Goal: Information Seeking & Learning: Learn about a topic

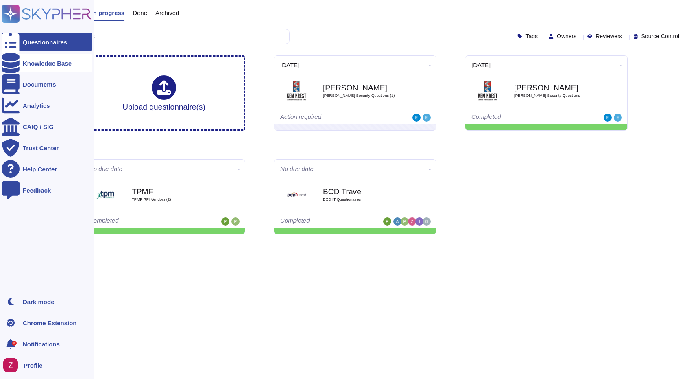
click at [50, 61] on div "Knowledge Base" at bounding box center [47, 63] width 49 height 6
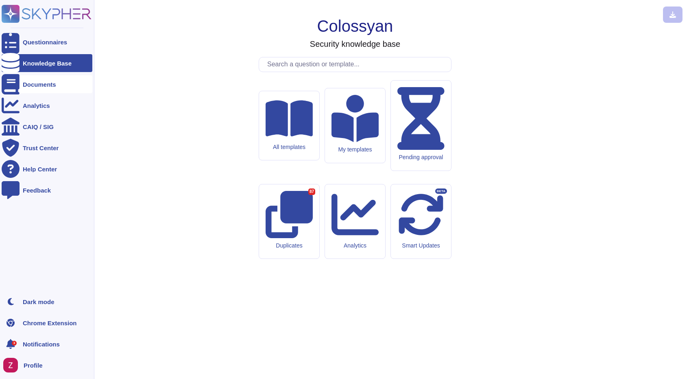
click at [42, 89] on div "Documents" at bounding box center [47, 84] width 91 height 18
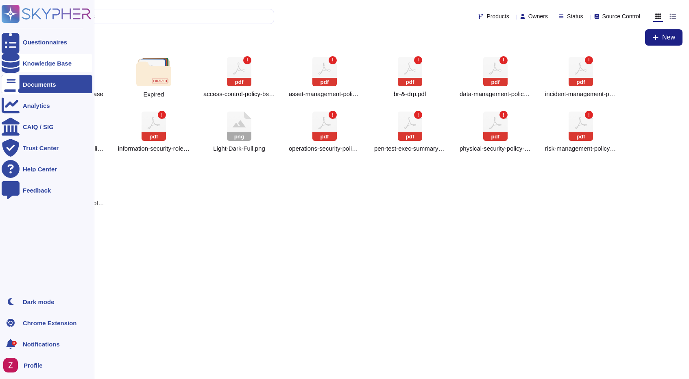
click at [42, 61] on div "Knowledge Base" at bounding box center [47, 63] width 49 height 6
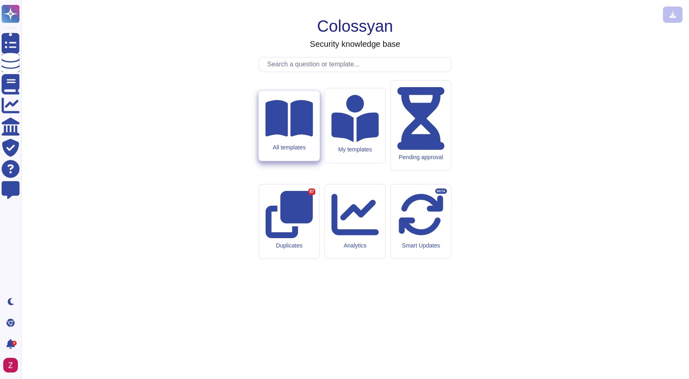
click at [293, 136] on icon at bounding box center [289, 118] width 48 height 37
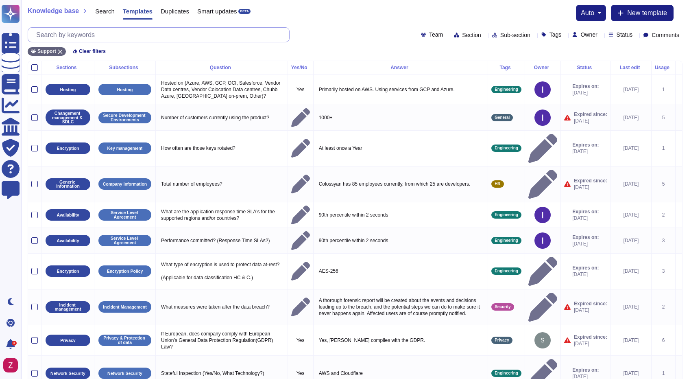
click at [128, 34] on input "text" at bounding box center [160, 35] width 257 height 14
click at [93, 34] on input "text" at bounding box center [160, 35] width 257 height 14
click at [61, 51] on icon at bounding box center [60, 51] width 5 height 5
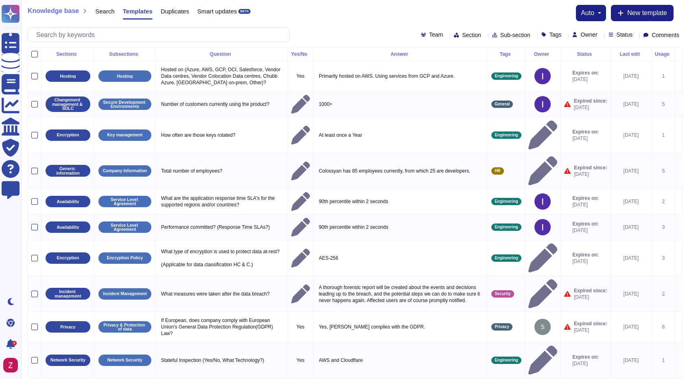
click at [355, 21] on div "Knowledge base Search Templates Duplicates Smart updates BETA auto New template…" at bounding box center [355, 23] width 668 height 47
click at [65, 35] on input "text" at bounding box center [160, 35] width 257 height 14
paste input "multi-tenant"
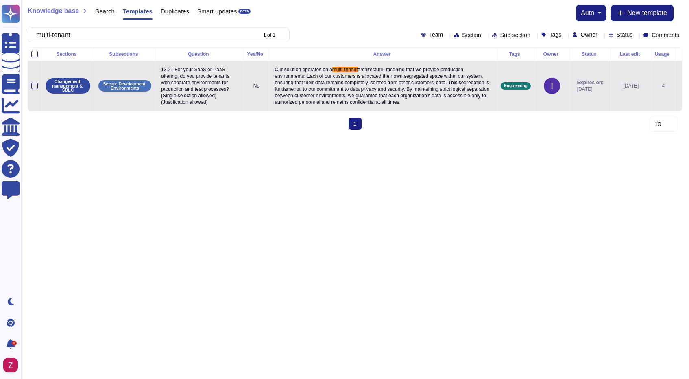
type input "multi-tenant"
click at [236, 100] on p "13.21 For your SaaS or PaaS offering, do you provide tenants with separate envi…" at bounding box center [199, 85] width 81 height 43
type textarea "13.21 For your SaaS or PaaS offering, do you provide tenants with separate envi…"
click at [391, 91] on span "architecture, meaning that we provide production environments. Each of our cust…" at bounding box center [383, 86] width 216 height 38
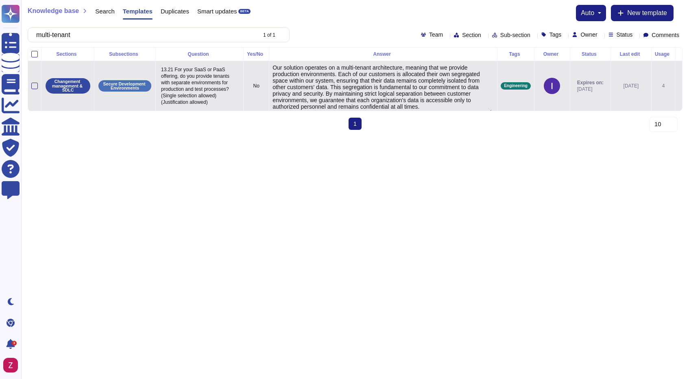
type textarea "Our solution operates on a multi-tenant architecture, meaning that we provide p…"
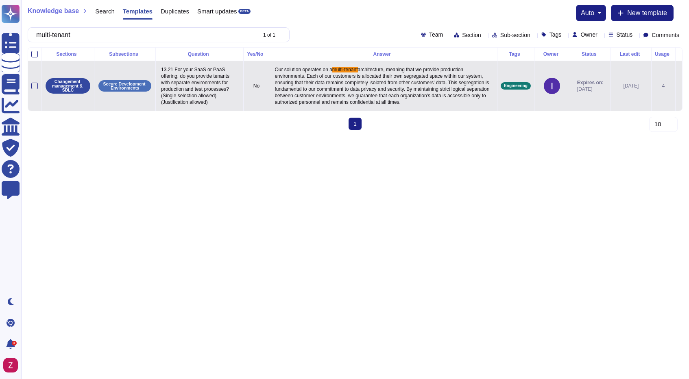
click at [675, 89] on td at bounding box center [678, 86] width 7 height 50
click at [679, 86] on icon at bounding box center [679, 86] width 0 height 0
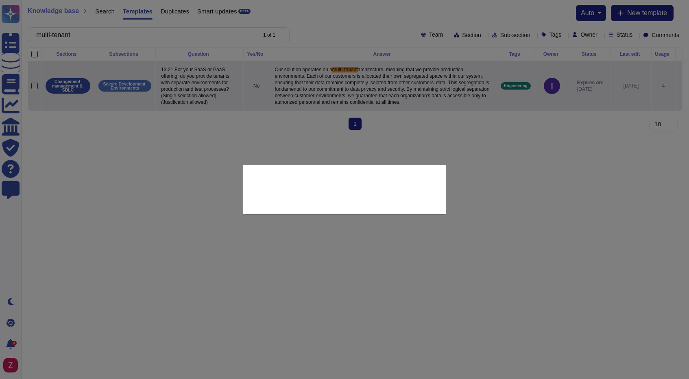
type textarea "13.21 For your SaaS or PaaS offering, do you provide tenants with separate envi…"
type textarea "Our solution operates on a multi-tenant architecture, meaning that we provide p…"
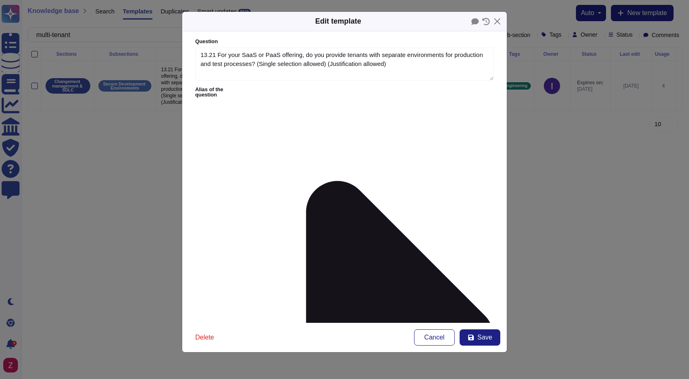
type textarea "13.21 For your SaaS or PaaS offering, do you provide tenants with separate envi…"
type textarea "Our solution operates on a multi-tenant architecture, meaning that we provide p…"
click at [149, 146] on div "Edit template Question 13.21 For your SaaS or PaaS offering, do you provide ten…" at bounding box center [344, 189] width 689 height 379
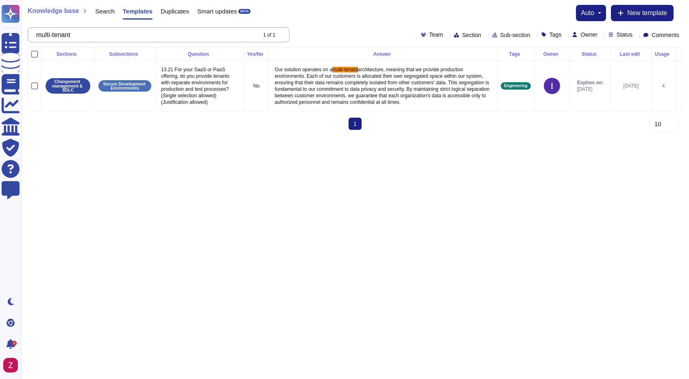
click at [88, 35] on input "multi-tenant" at bounding box center [144, 35] width 224 height 14
paste input "architecture"
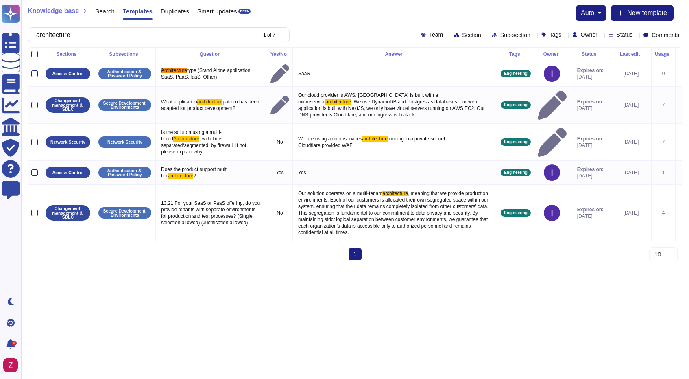
click at [664, 249] on select "10 20 30" at bounding box center [663, 254] width 28 height 15
type input "architecture"
click at [649, 247] on select "10 20 30" at bounding box center [663, 254] width 28 height 15
select select "30"
click at [273, 39] on div "architecture 1 of 7" at bounding box center [159, 34] width 262 height 15
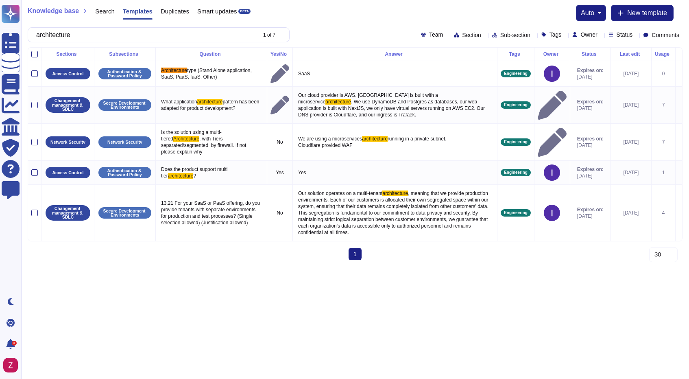
click at [282, 63] on icon at bounding box center [372, 140] width 181 height 154
click at [260, 34] on div "4 of 7" at bounding box center [272, 35] width 33 height 6
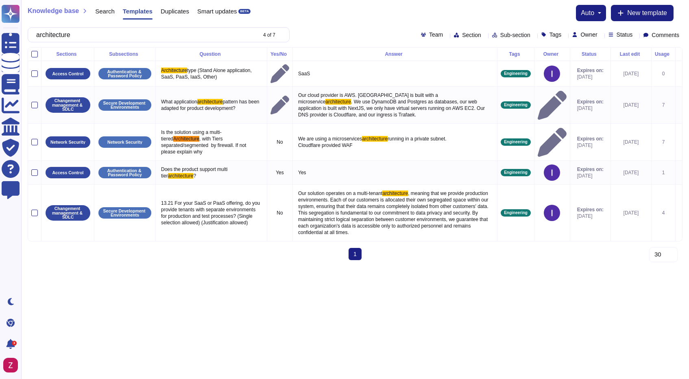
click at [338, 15] on div "Knowledge base Search Templates Duplicates Smart updates BETA auto New template" at bounding box center [355, 13] width 655 height 16
click at [97, 37] on input "architecture" at bounding box center [144, 35] width 224 height 14
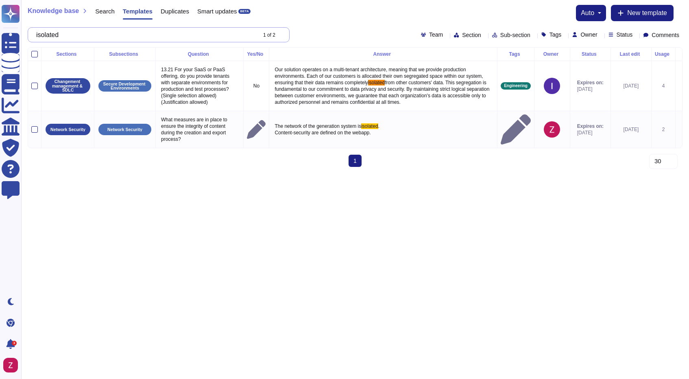
click at [109, 35] on input "isolated" at bounding box center [144, 35] width 224 height 14
paste input "The application operates on a multi-tenant architecture, ensuring that each cus…"
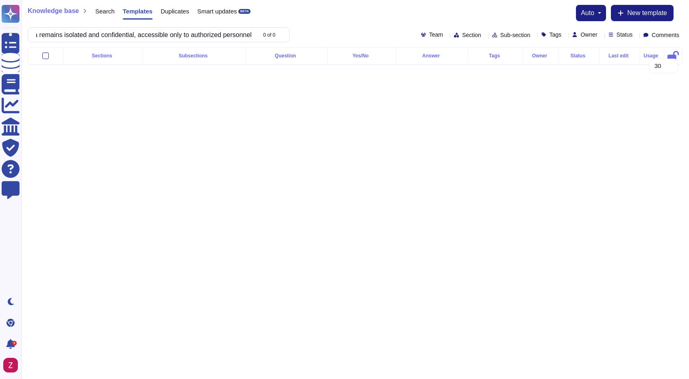
type input "The application operates on a multi-tenant architecture, ensuring that each cus…"
click at [334, 35] on div "The application operates on a multi-tenant architecture, ensuring that each cus…" at bounding box center [355, 34] width 655 height 15
click at [179, 36] on input "The application operates on a multi-tenant architecture, ensuring that each cus…" at bounding box center [144, 35] width 224 height 14
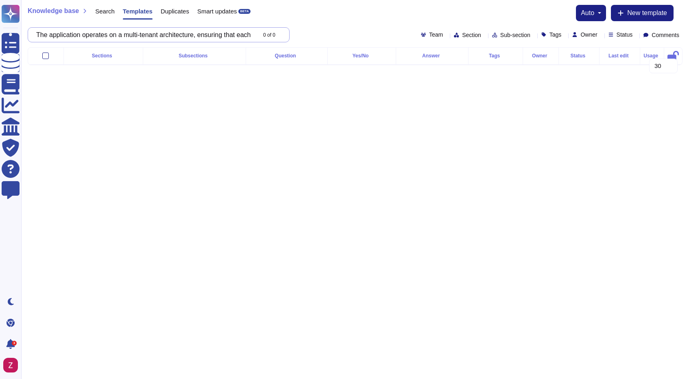
click at [179, 36] on input "The application operates on a multi-tenant architecture, ensuring that each cus…" at bounding box center [144, 35] width 224 height 14
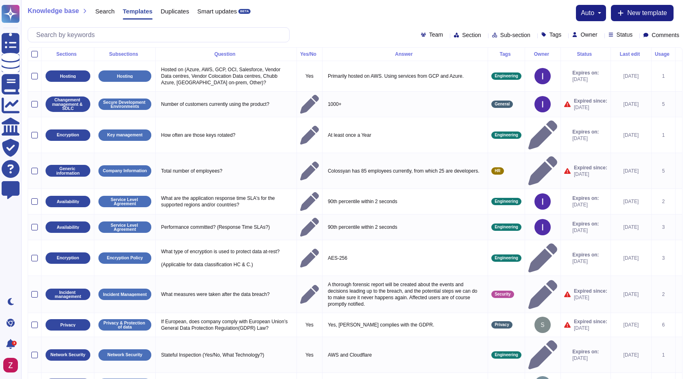
click at [346, 24] on div "Knowledge base Search Templates Duplicates Smart updates BETA auto New template…" at bounding box center [355, 23] width 668 height 47
click at [90, 39] on input "text" at bounding box center [160, 35] width 257 height 14
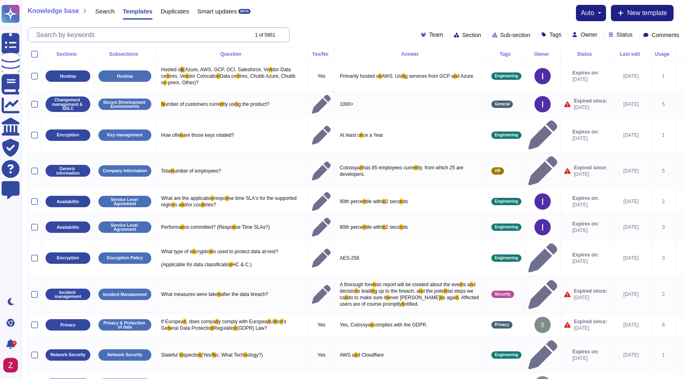
type input "n"
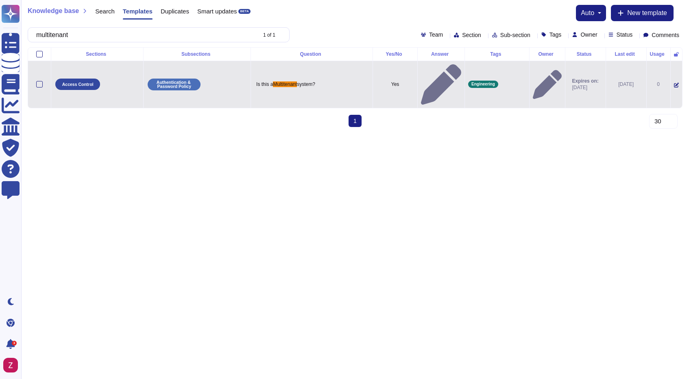
type input "multitenant"
click at [674, 81] on span at bounding box center [676, 84] width 5 height 7
click at [674, 83] on icon at bounding box center [676, 85] width 5 height 5
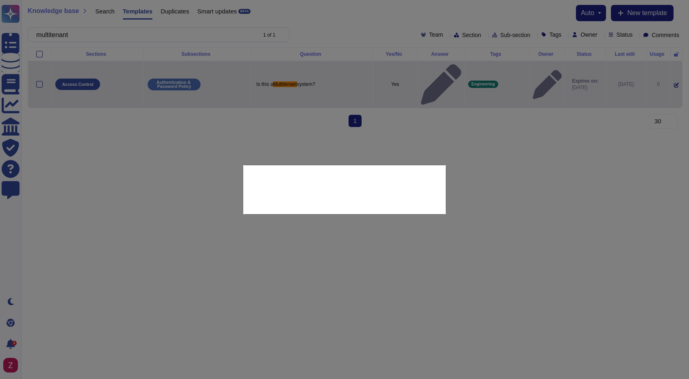
type textarea "Is this a Multitenant system?"
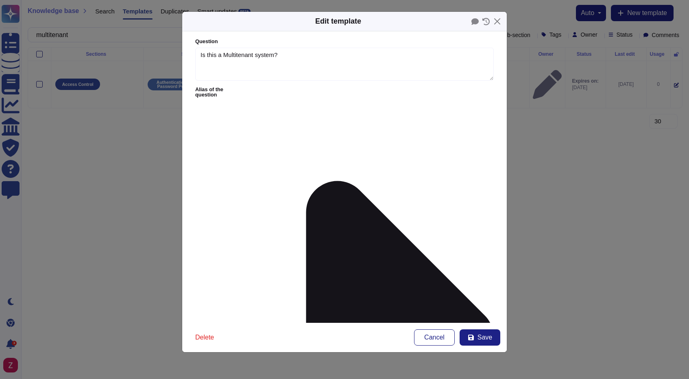
type textarea "Is this a Multitenant system?"
click at [497, 22] on button "Close" at bounding box center [497, 21] width 13 height 13
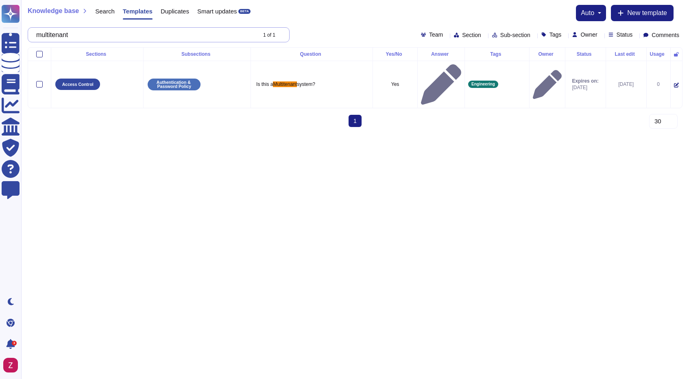
click at [93, 34] on input "multitenant" at bounding box center [144, 35] width 224 height 14
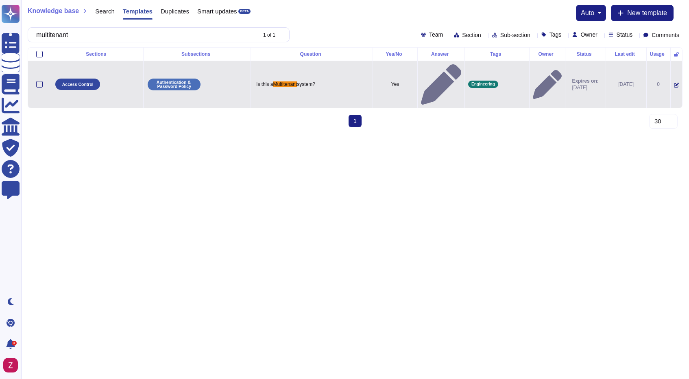
click at [674, 83] on icon at bounding box center [676, 85] width 5 height 5
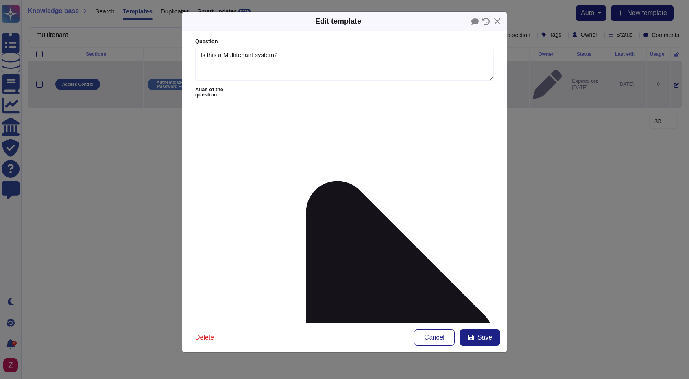
type textarea "Is this a Multitenant system?"
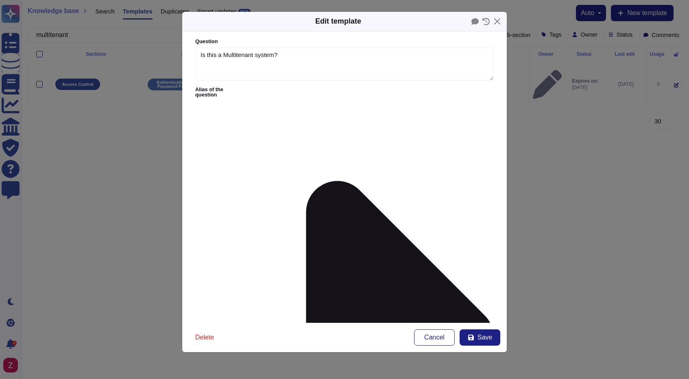
click at [589, 178] on div "Edit template Question Is this a Multitenant system? Alias of the question Answ…" at bounding box center [344, 189] width 689 height 379
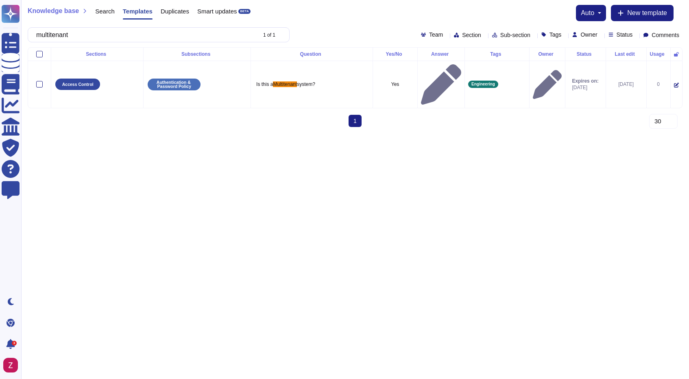
click at [263, 133] on html "Questionnaires Knowledge Base Documents Analytics CAIQ / SIG Trust Center Help …" at bounding box center [344, 66] width 689 height 133
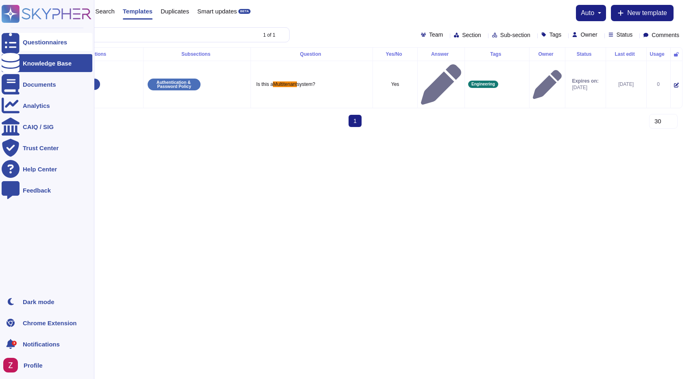
click at [62, 40] on div "Questionnaires" at bounding box center [45, 42] width 44 height 6
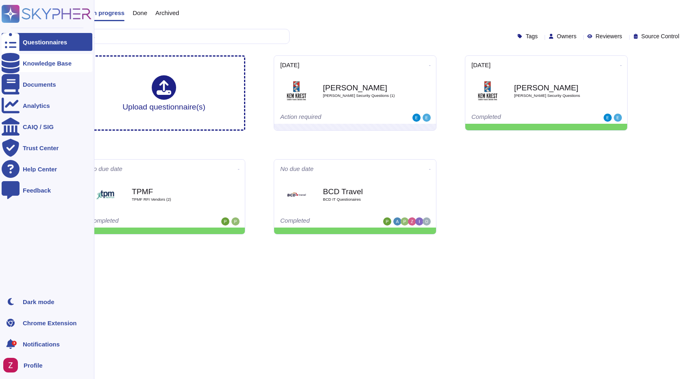
click at [52, 67] on div "Knowledge Base" at bounding box center [47, 63] width 91 height 18
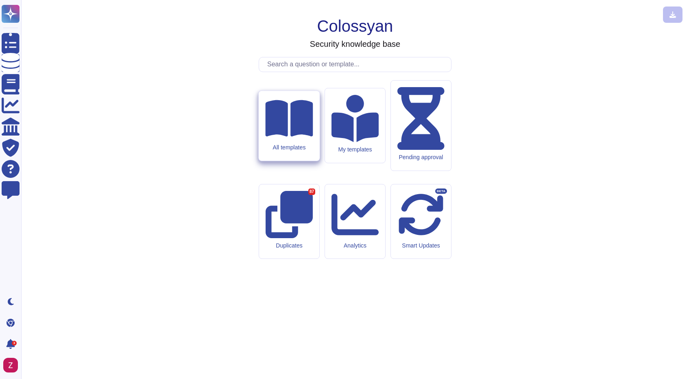
click at [299, 151] on div "All templates" at bounding box center [289, 147] width 48 height 7
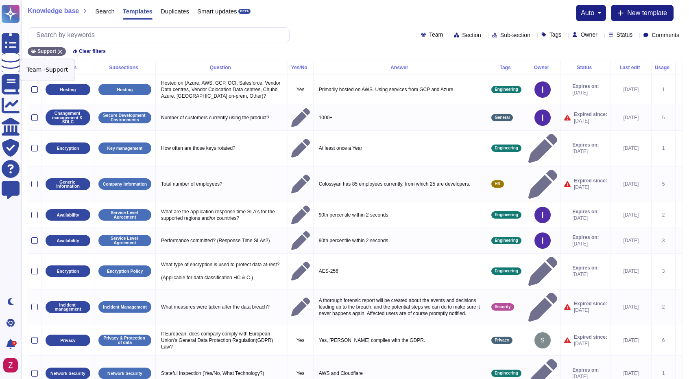
click at [61, 50] on icon at bounding box center [60, 51] width 5 height 5
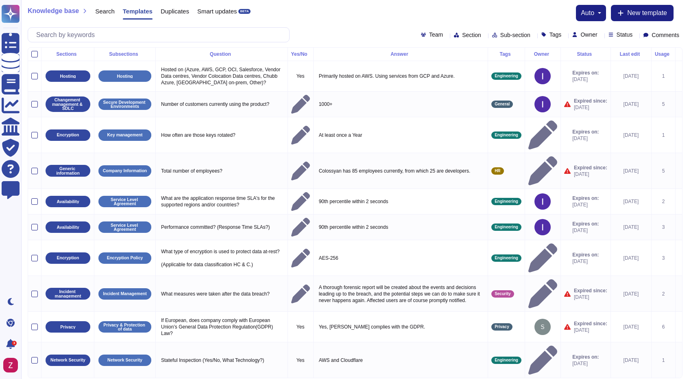
click at [597, 15] on button "auto" at bounding box center [591, 13] width 20 height 7
click at [548, 13] on div "Knowledge base Search Templates Duplicates Smart updates BETA auto Auto display…" at bounding box center [355, 13] width 655 height 16
click at [617, 34] on span "Status" at bounding box center [625, 35] width 16 height 6
click at [485, 15] on div "Knowledge base Search Templates Duplicates Smart updates BETA auto Auto display…" at bounding box center [355, 13] width 655 height 16
click at [454, 35] on div "Section" at bounding box center [469, 35] width 31 height 6
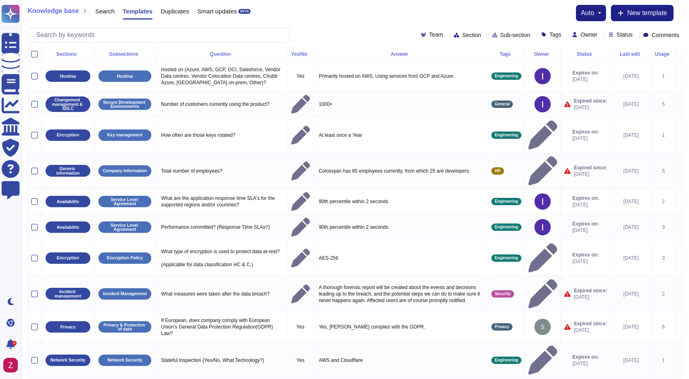
click at [429, 24] on div "Knowledge base Search Templates Duplicates Smart updates BETA auto Auto display…" at bounding box center [355, 23] width 668 height 47
click at [500, 34] on span "Sub-section" at bounding box center [515, 35] width 30 height 6
click at [502, 5] on div "Knowledge base Search Templates Duplicates Smart updates BETA auto Auto display…" at bounding box center [355, 13] width 655 height 16
click at [683, 35] on icon at bounding box center [683, 35] width 0 height 0
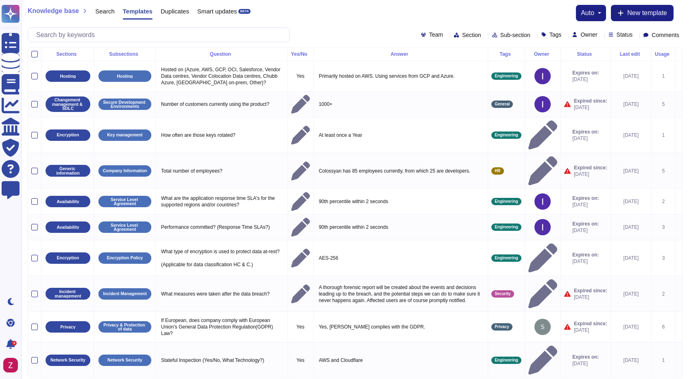
click at [617, 34] on span "Status" at bounding box center [625, 35] width 16 height 6
click at [581, 34] on div "Owner" at bounding box center [586, 35] width 28 height 6
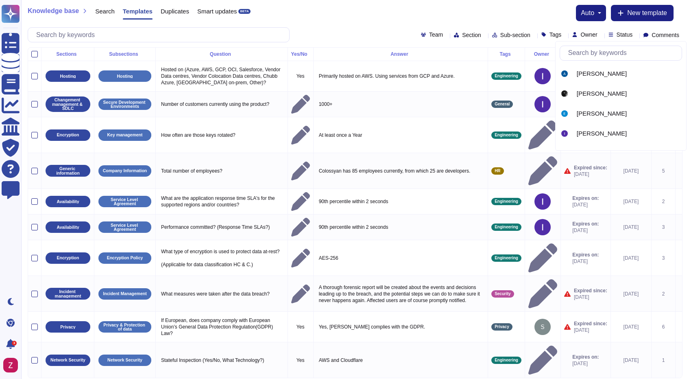
click at [581, 34] on div "Owner" at bounding box center [586, 35] width 28 height 6
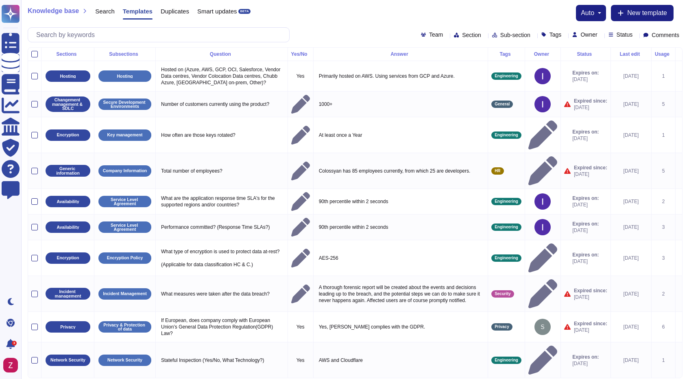
click at [541, 33] on div "Tags" at bounding box center [553, 35] width 24 height 6
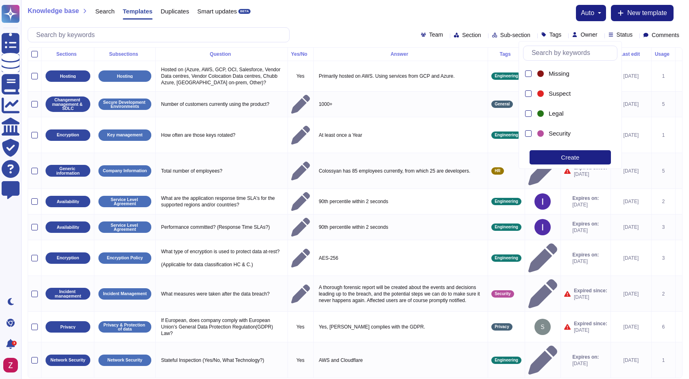
click at [541, 33] on div "Tags" at bounding box center [553, 35] width 24 height 6
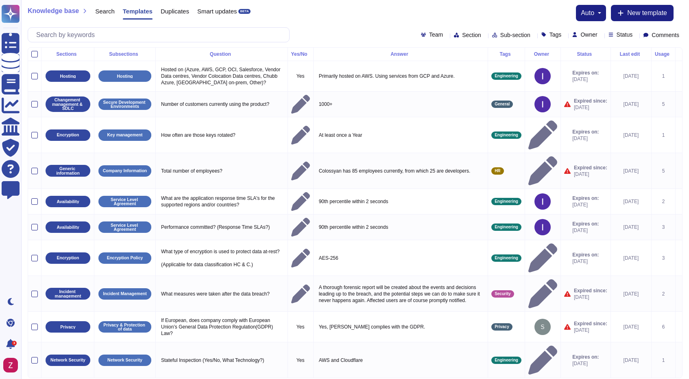
click at [541, 34] on div "Tags" at bounding box center [553, 35] width 24 height 6
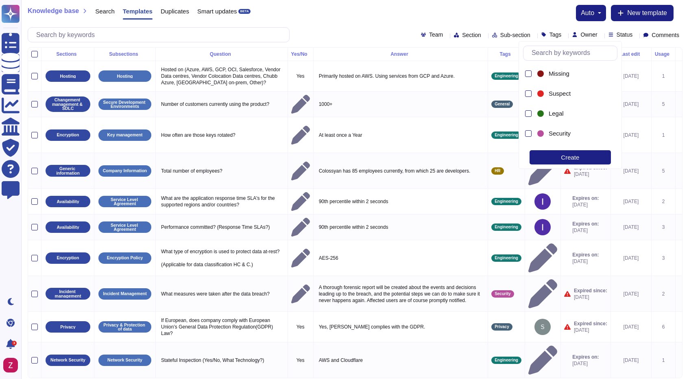
click at [541, 35] on div "Tags" at bounding box center [553, 35] width 24 height 6
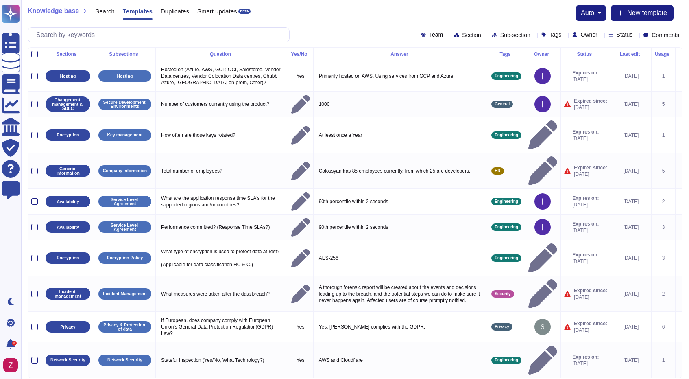
click at [501, 36] on span "Sub-section" at bounding box center [515, 35] width 30 height 6
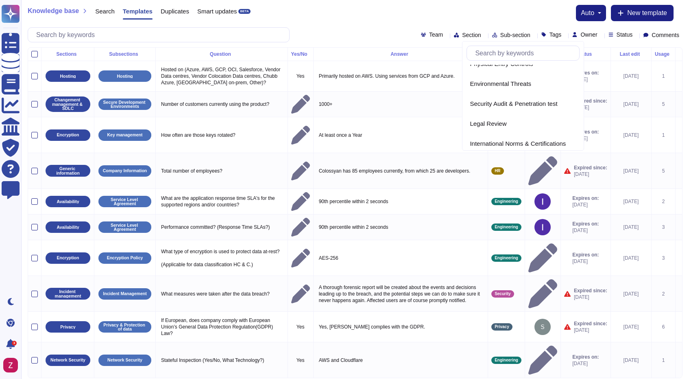
scroll to position [745, 0]
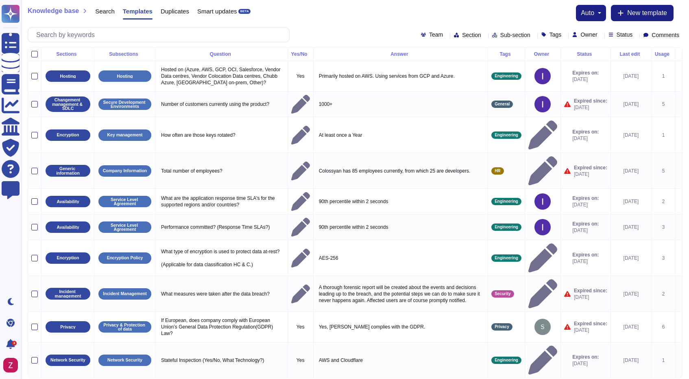
click at [453, 22] on div "Knowledge base Search Templates Duplicates Smart updates BETA auto Auto display…" at bounding box center [355, 23] width 668 height 47
click at [454, 33] on div "Section" at bounding box center [469, 35] width 31 height 6
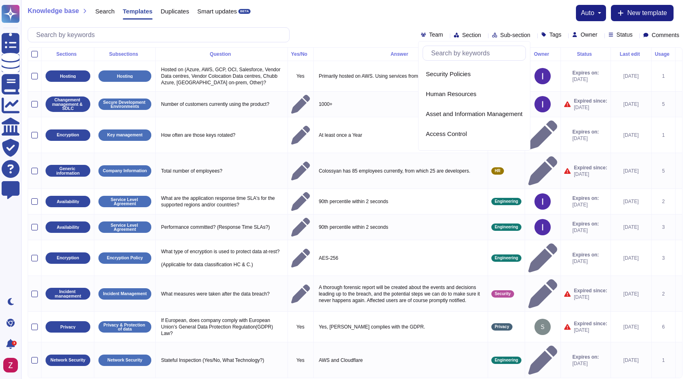
click at [454, 33] on div "Section" at bounding box center [469, 35] width 31 height 6
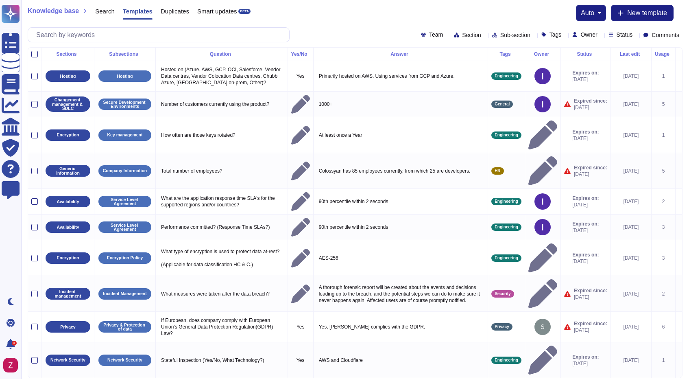
click at [421, 35] on div "Team" at bounding box center [433, 35] width 25 height 6
click at [356, 33] on div "Team Section Sub-section Tags Owner Status Comments" at bounding box center [355, 34] width 655 height 15
click at [105, 12] on span "Search" at bounding box center [105, 11] width 20 height 6
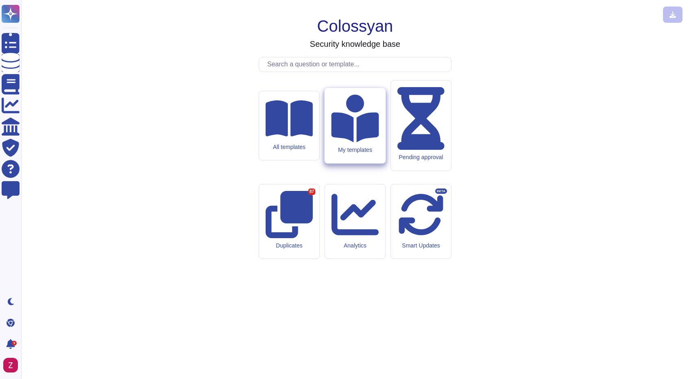
click at [360, 163] on div "My templates" at bounding box center [355, 125] width 61 height 75
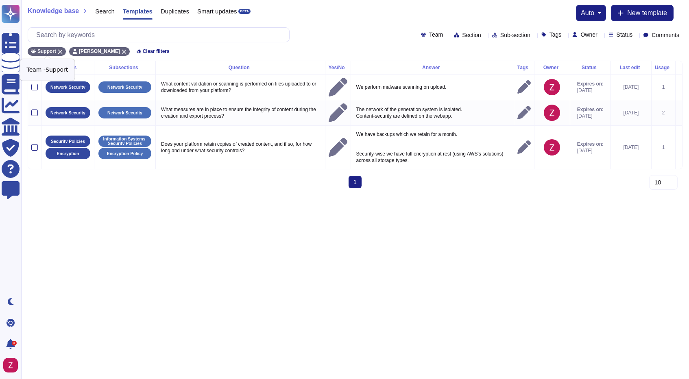
click at [59, 52] on icon at bounding box center [60, 52] width 4 height 4
click at [80, 50] on icon at bounding box center [82, 51] width 5 height 5
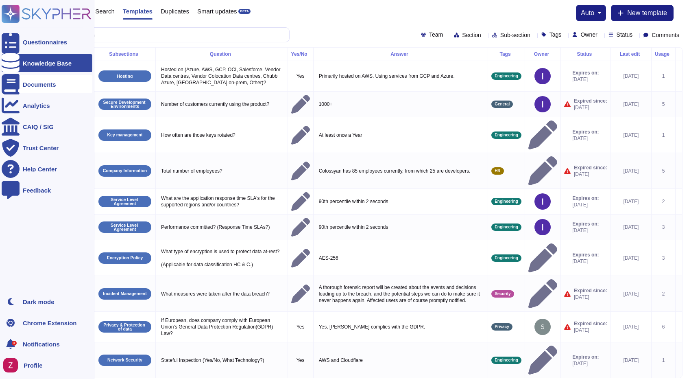
click at [48, 86] on div "Documents" at bounding box center [39, 84] width 33 height 6
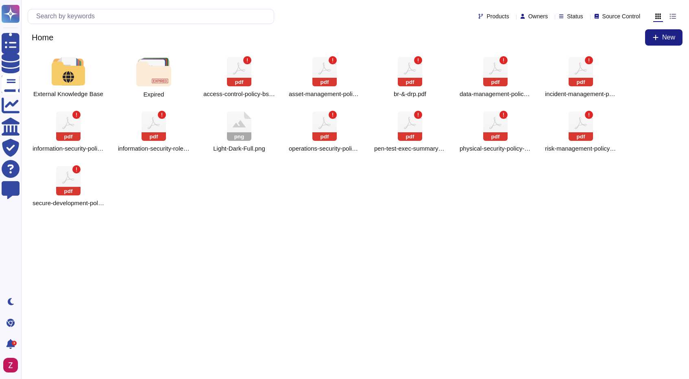
click at [487, 17] on span "Products" at bounding box center [498, 16] width 22 height 6
click at [520, 17] on div "Owners" at bounding box center [535, 16] width 31 height 6
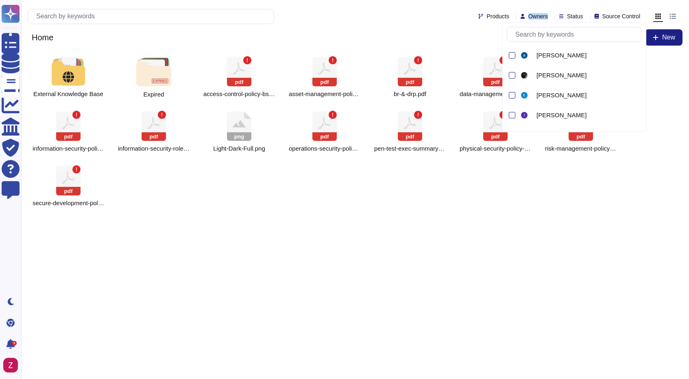
click at [520, 17] on div "Owners" at bounding box center [535, 16] width 31 height 6
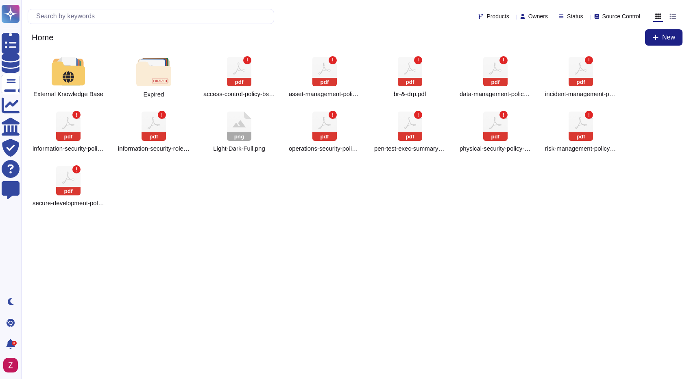
click at [619, 15] on span "Source Control" at bounding box center [621, 16] width 38 height 6
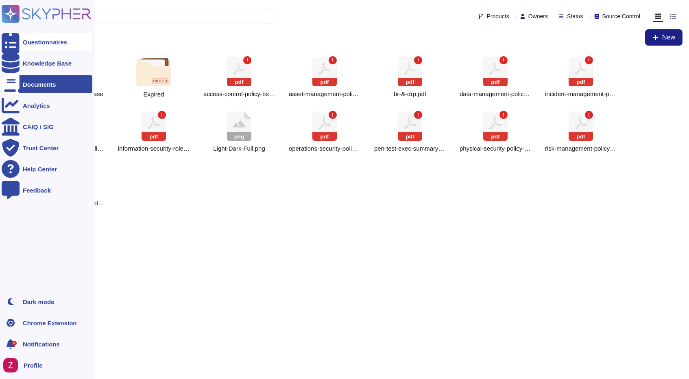
click at [11, 44] on icon at bounding box center [11, 42] width 18 height 24
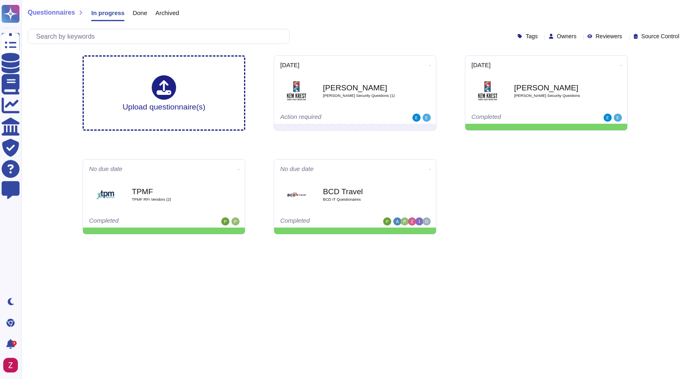
click at [132, 11] on div "Done" at bounding box center [135, 15] width 23 height 16
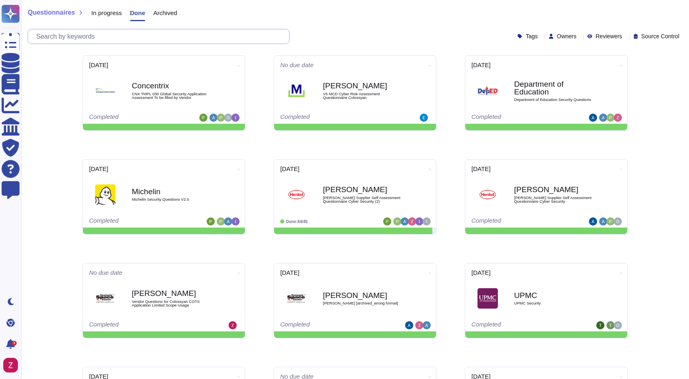
click at [148, 35] on input "text" at bounding box center [160, 36] width 257 height 14
paste input "The application operates on a multi-tenant architecture, ensuring that each cus…"
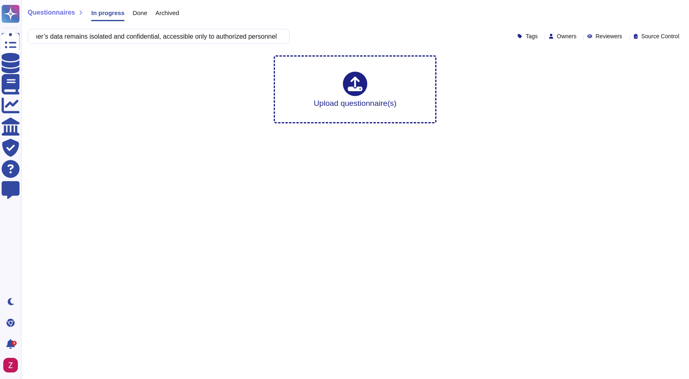
type input "The application operates on a multi-tenant architecture, ensuring that each cus…"
click at [141, 13] on span "Done" at bounding box center [140, 13] width 15 height 6
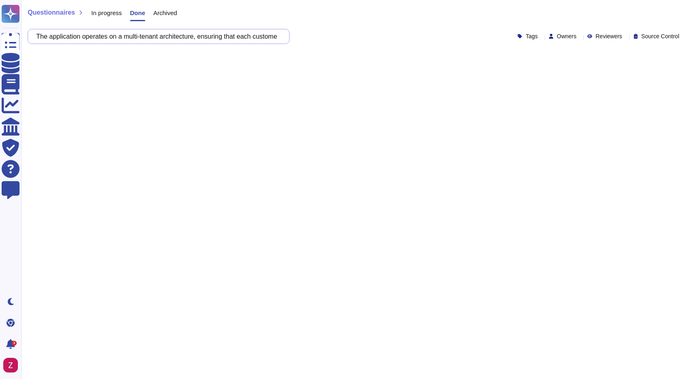
click at [79, 33] on input "The application operates on a multi-tenant architecture, ensuring that each cus…" at bounding box center [156, 36] width 249 height 14
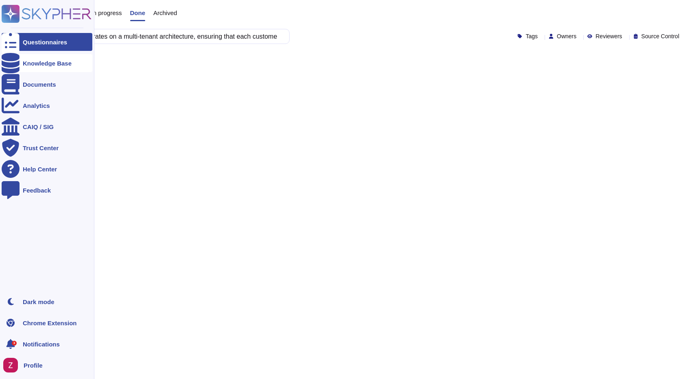
click at [52, 63] on div "Knowledge Base" at bounding box center [47, 63] width 49 height 6
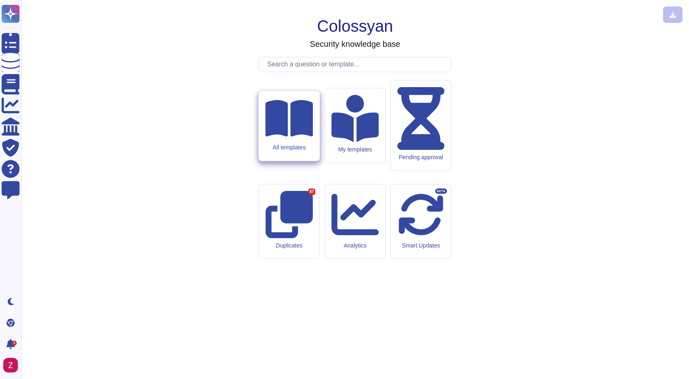
click at [283, 151] on div "All templates" at bounding box center [289, 147] width 48 height 7
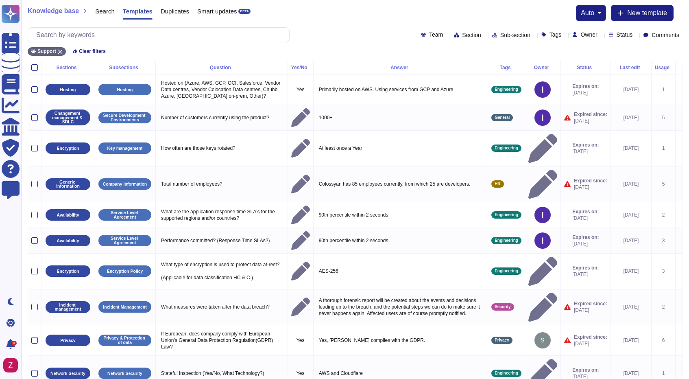
click at [462, 33] on span "Section" at bounding box center [471, 35] width 19 height 6
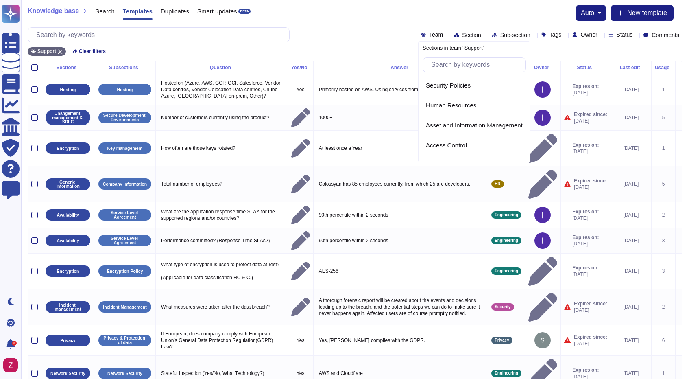
click at [421, 35] on div "Team" at bounding box center [433, 35] width 25 height 6
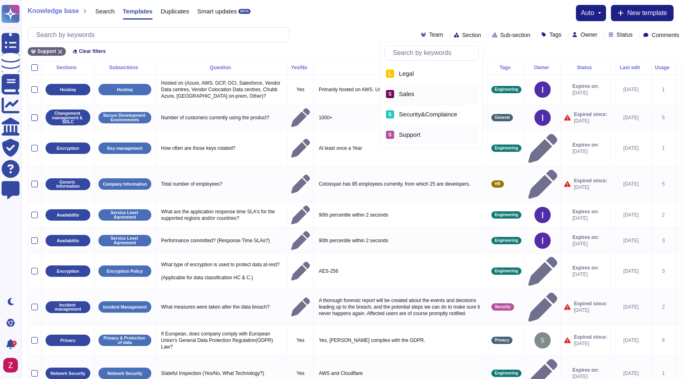
scroll to position [6, 0]
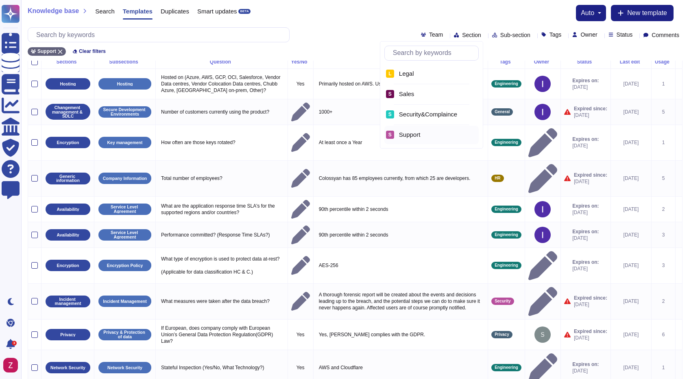
click at [429, 35] on span "Team" at bounding box center [436, 35] width 14 height 6
click at [462, 35] on span "Section" at bounding box center [471, 35] width 19 height 6
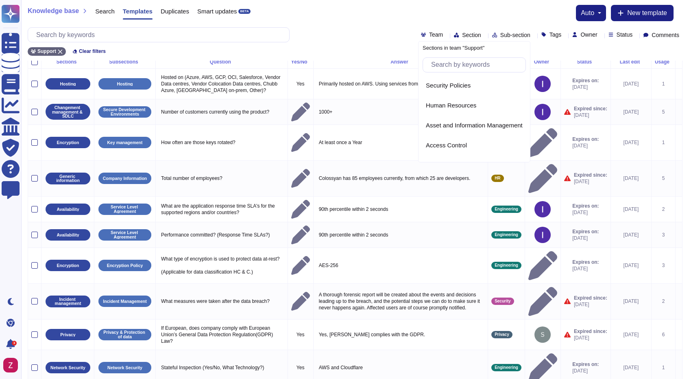
click at [500, 33] on span "Sub-section" at bounding box center [515, 35] width 30 height 6
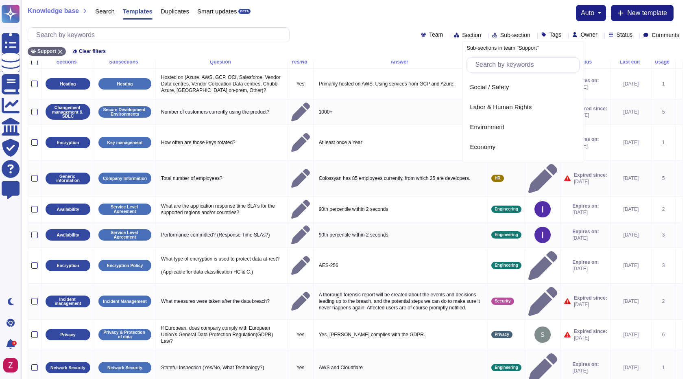
scroll to position [1193, 0]
click at [338, 34] on div "Team Section Sub-section Tags Owner Status Comments" at bounding box center [355, 34] width 655 height 15
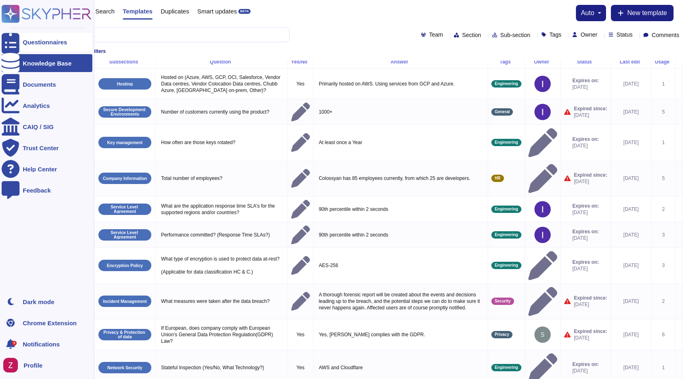
click at [18, 40] on div at bounding box center [11, 42] width 18 height 18
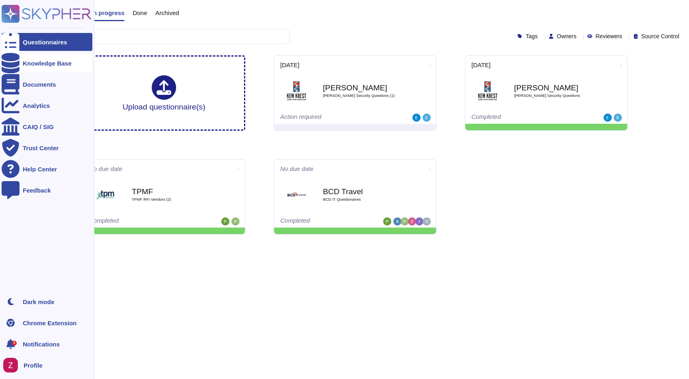
click at [49, 61] on div "Knowledge Base" at bounding box center [47, 63] width 49 height 6
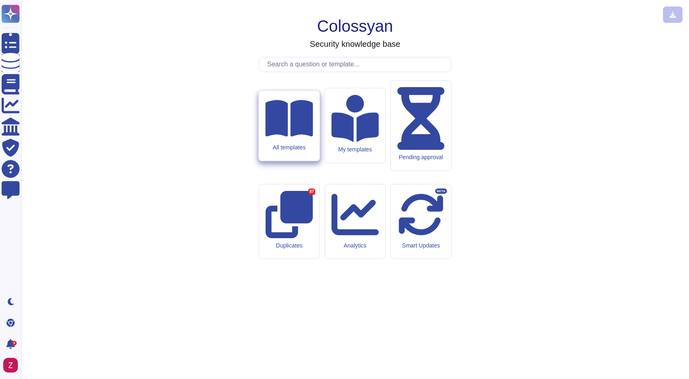
click at [284, 161] on div "All templates" at bounding box center [289, 126] width 61 height 70
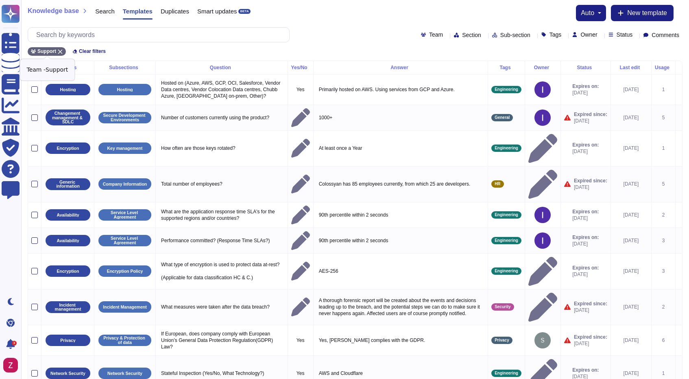
click at [62, 51] on icon at bounding box center [60, 51] width 5 height 5
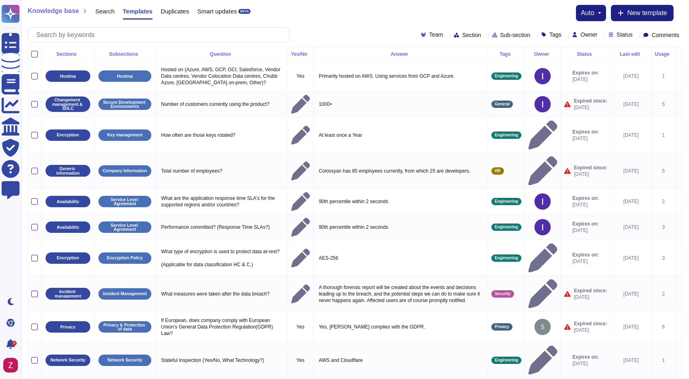
click at [314, 19] on div "Knowledge base Search Templates Duplicates Smart updates BETA auto New template" at bounding box center [355, 13] width 655 height 16
click at [429, 32] on span "Team" at bounding box center [436, 35] width 14 height 6
click at [344, 22] on div "Knowledge base Search Templates Duplicates Smart updates BETA auto New template…" at bounding box center [355, 23] width 668 height 47
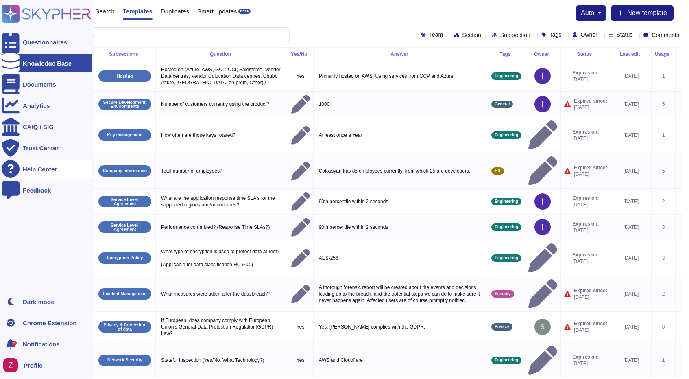
click at [55, 164] on div "Help Center" at bounding box center [47, 169] width 91 height 18
click at [27, 41] on div "Questionnaires" at bounding box center [45, 42] width 44 height 6
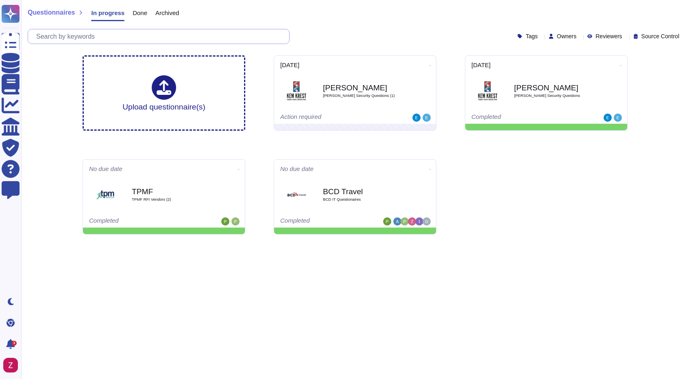
click at [98, 35] on input "text" at bounding box center [160, 36] width 257 height 14
click at [142, 10] on span "Done" at bounding box center [140, 13] width 15 height 6
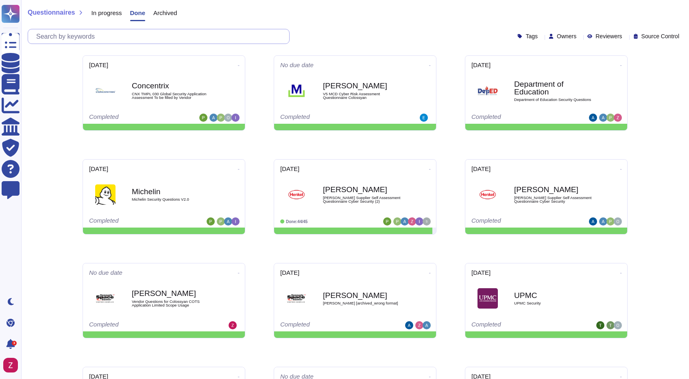
click at [116, 35] on input "text" at bounding box center [160, 36] width 257 height 14
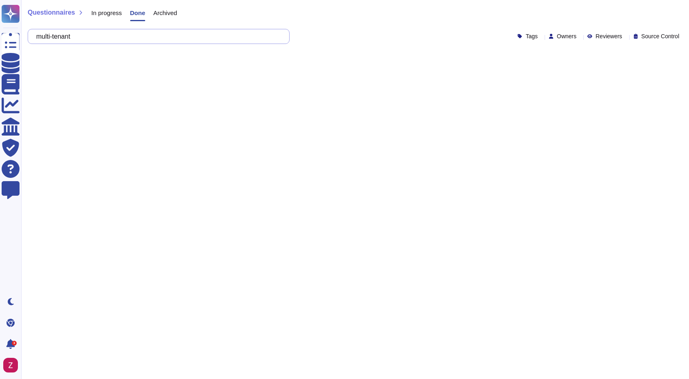
type input "multi-tenant"
click at [118, 39] on input "multi-tenant" at bounding box center [156, 36] width 249 height 14
click at [166, 11] on span "Archived" at bounding box center [165, 13] width 24 height 6
click at [103, 37] on input "multi-tenant" at bounding box center [156, 36] width 249 height 14
click at [96, 13] on span "In progress" at bounding box center [106, 13] width 31 height 6
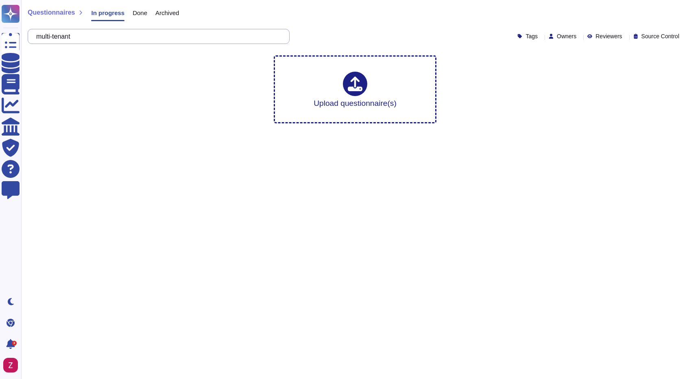
click at [101, 37] on input "multi-tenant" at bounding box center [156, 36] width 249 height 14
click at [49, 12] on span "Questionnaires" at bounding box center [51, 12] width 47 height 7
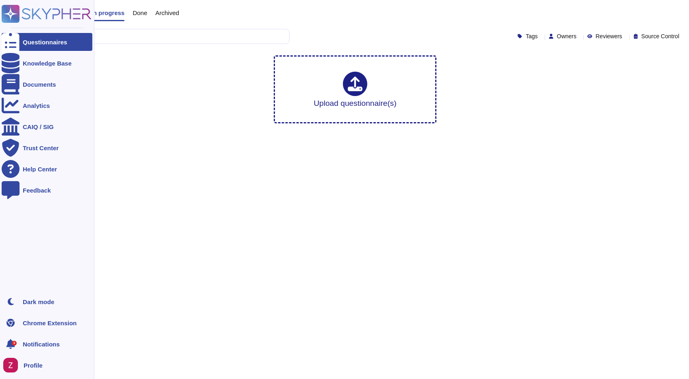
click at [40, 42] on div "Questionnaires" at bounding box center [45, 42] width 44 height 6
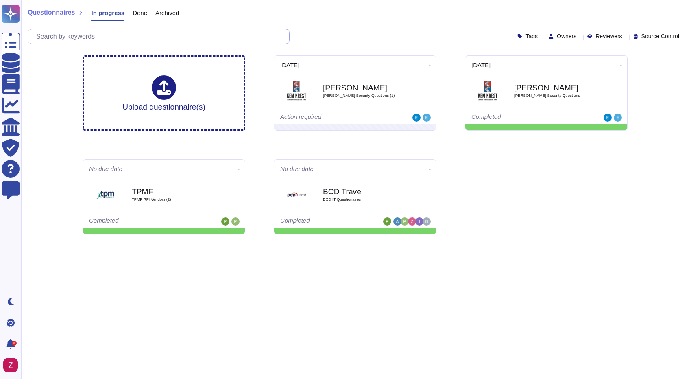
click at [108, 40] on input "text" at bounding box center [160, 36] width 257 height 14
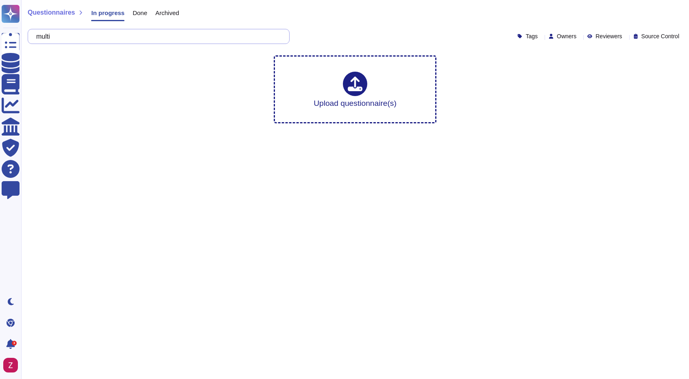
type input "multi"
click at [652, 37] on span "Source Control" at bounding box center [660, 36] width 38 height 6
click at [596, 36] on span "Reviewers" at bounding box center [609, 36] width 26 height 6
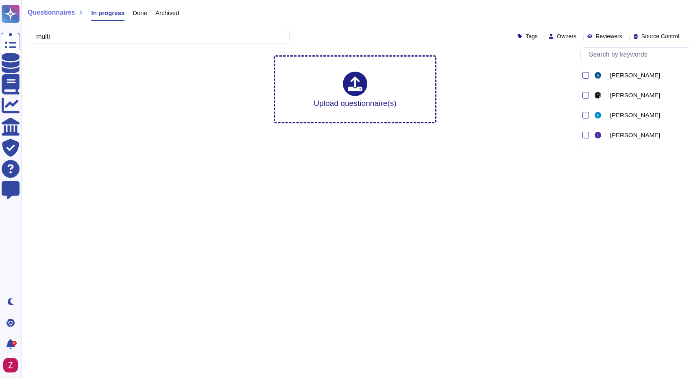
click at [596, 36] on span "Reviewers" at bounding box center [609, 36] width 26 height 6
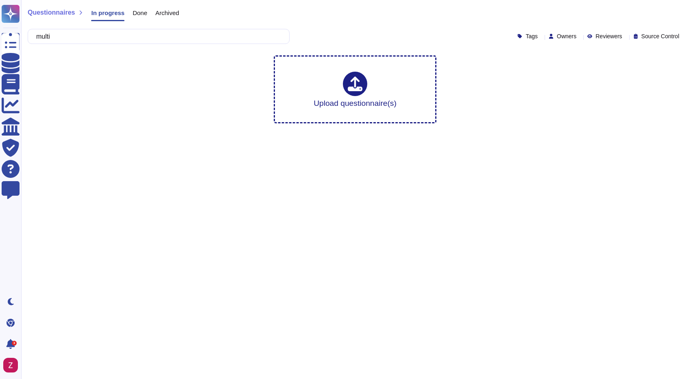
click at [560, 36] on div "Owners" at bounding box center [564, 36] width 31 height 6
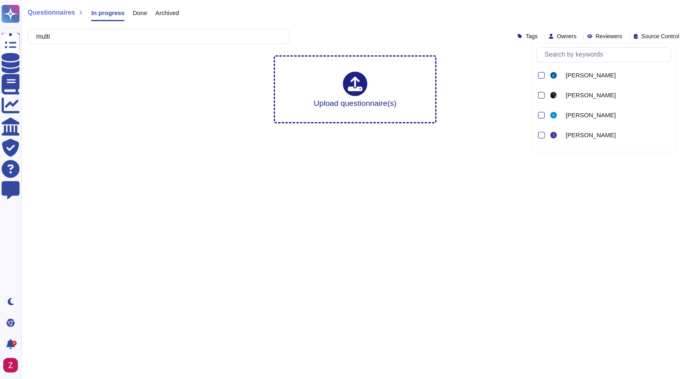
click at [560, 36] on div "Owners" at bounding box center [564, 36] width 31 height 6
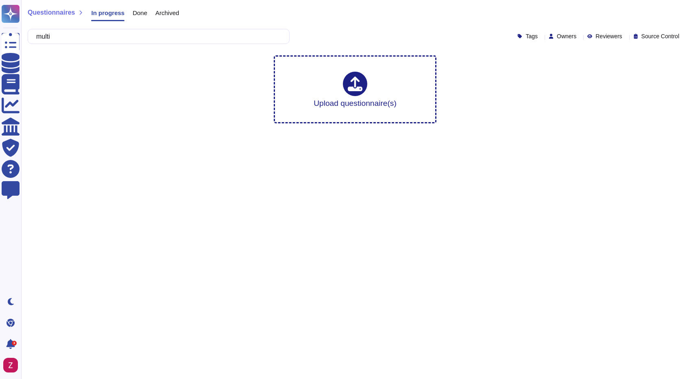
click at [557, 36] on span "Owners" at bounding box center [567, 36] width 20 height 6
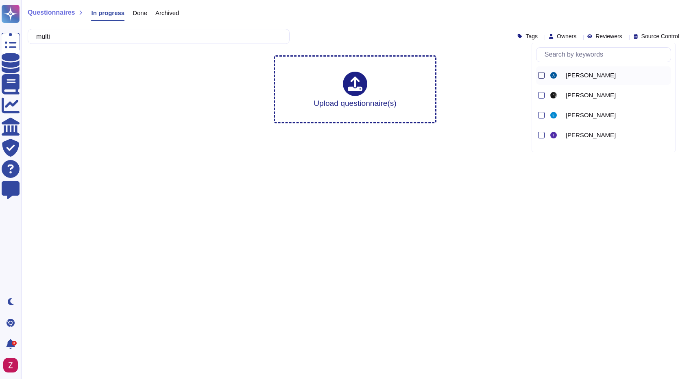
click at [542, 76] on div at bounding box center [541, 75] width 7 height 7
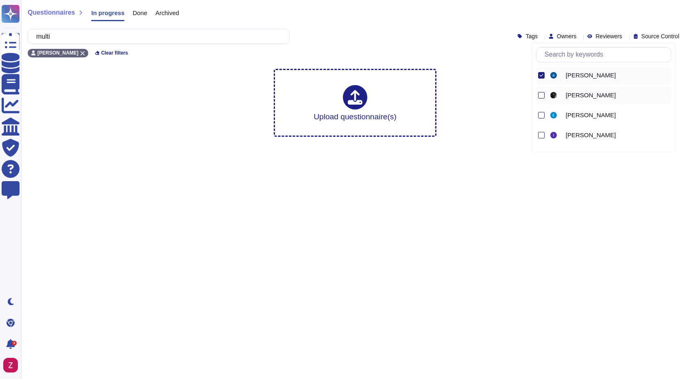
click at [539, 98] on div at bounding box center [541, 95] width 7 height 7
click at [539, 116] on div at bounding box center [541, 115] width 7 height 7
click at [539, 133] on div at bounding box center [541, 135] width 7 height 7
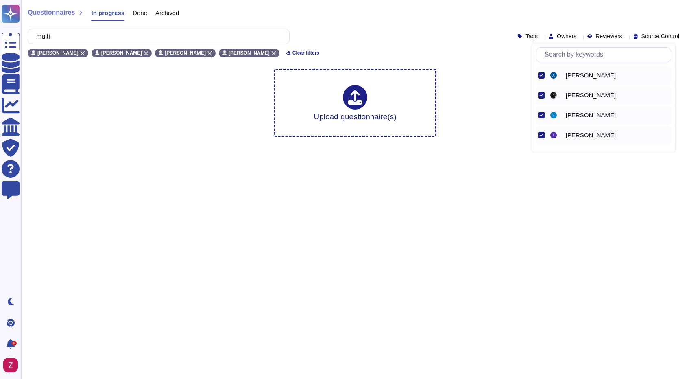
click at [503, 143] on html "Questionnaires Knowledge Base Documents Analytics CAIQ / SIG Trust Center Help …" at bounding box center [344, 71] width 689 height 143
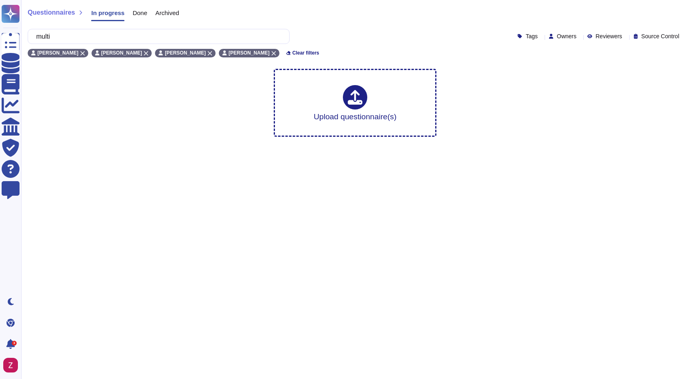
click at [512, 39] on div "multi Tags Owners Reviewers Source Control" at bounding box center [355, 36] width 655 height 15
click at [526, 34] on span "Tags" at bounding box center [532, 36] width 12 height 6
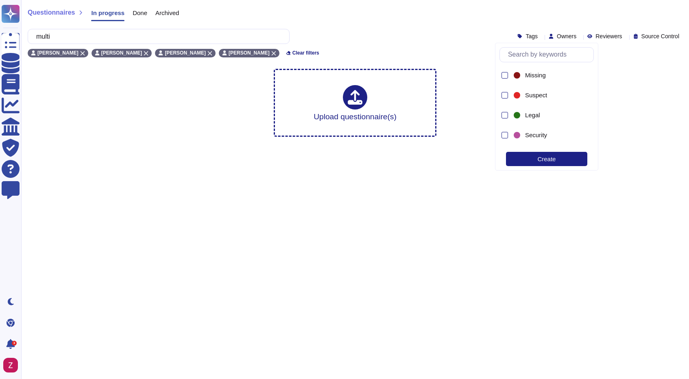
click at [526, 36] on span "Tags" at bounding box center [532, 36] width 12 height 6
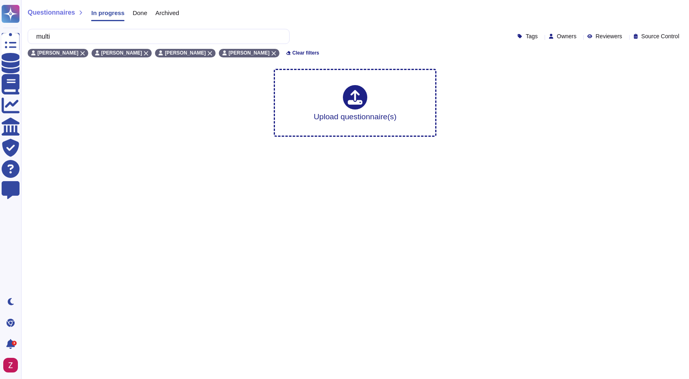
click at [596, 36] on span "Reviewers" at bounding box center [609, 36] width 26 height 6
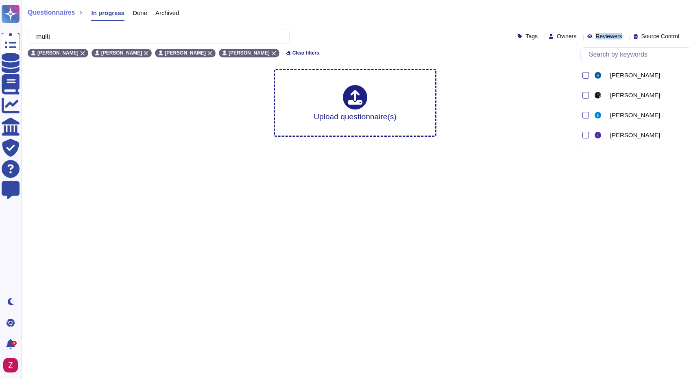
click at [596, 36] on span "Reviewers" at bounding box center [609, 36] width 26 height 6
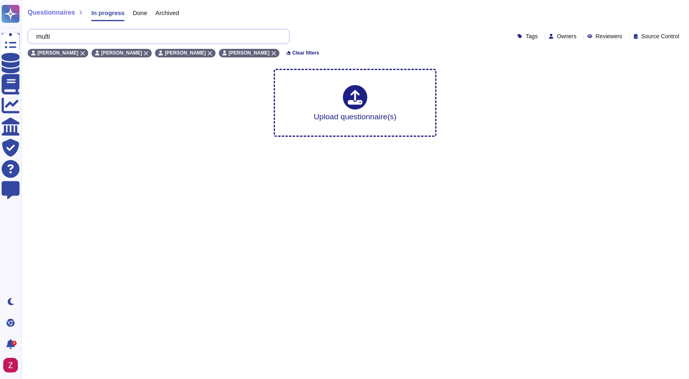
click at [107, 40] on input "multi" at bounding box center [156, 36] width 249 height 14
click at [292, 52] on span "Clear filters" at bounding box center [305, 52] width 27 height 5
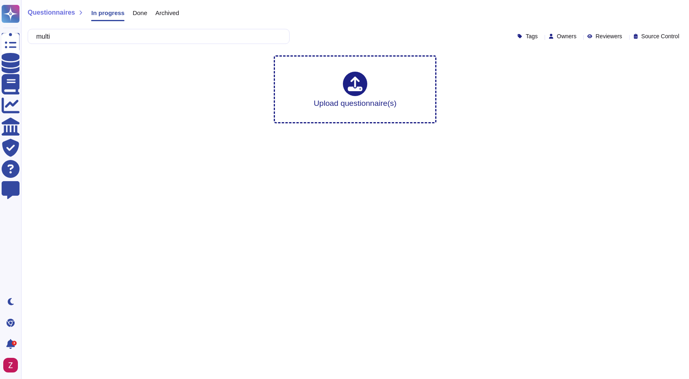
click at [140, 16] on div "Done" at bounding box center [135, 15] width 23 height 16
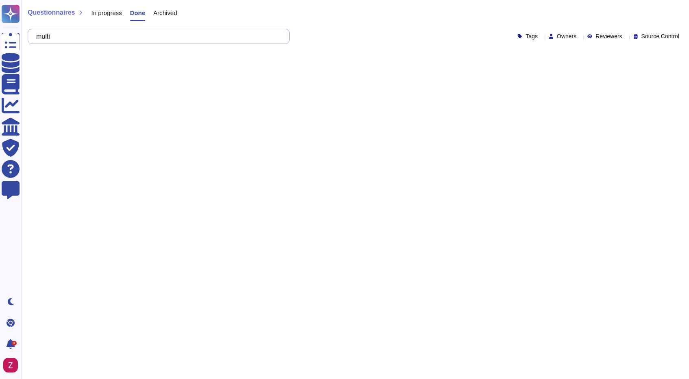
click at [87, 36] on input "multi" at bounding box center [156, 36] width 249 height 14
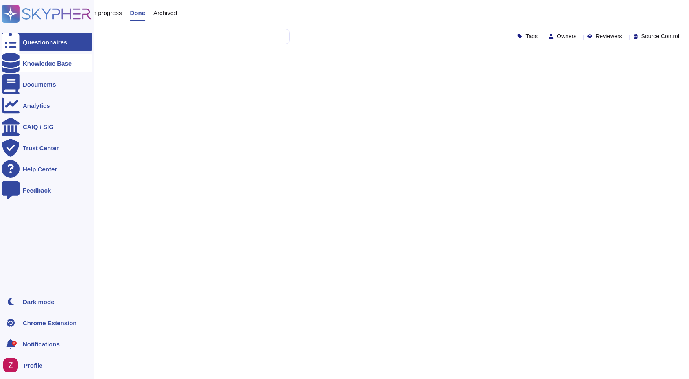
click at [29, 63] on div "Knowledge Base" at bounding box center [47, 63] width 49 height 6
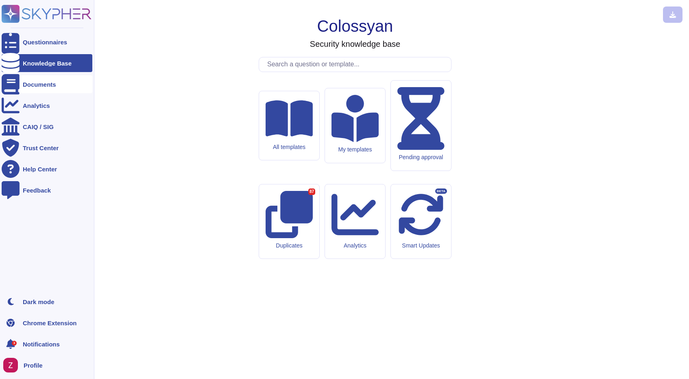
click at [39, 83] on div "Documents" at bounding box center [39, 84] width 33 height 6
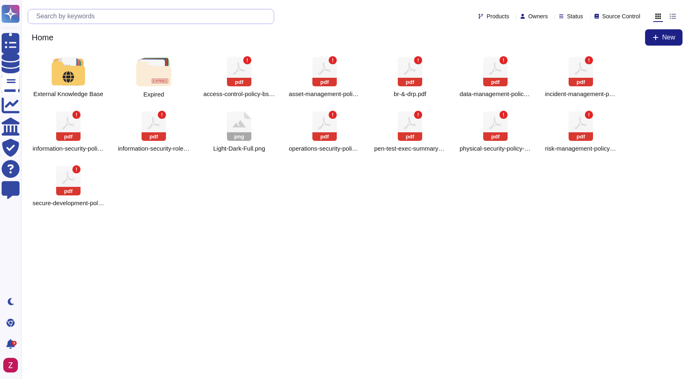
click at [154, 20] on input "text" at bounding box center [153, 16] width 242 height 14
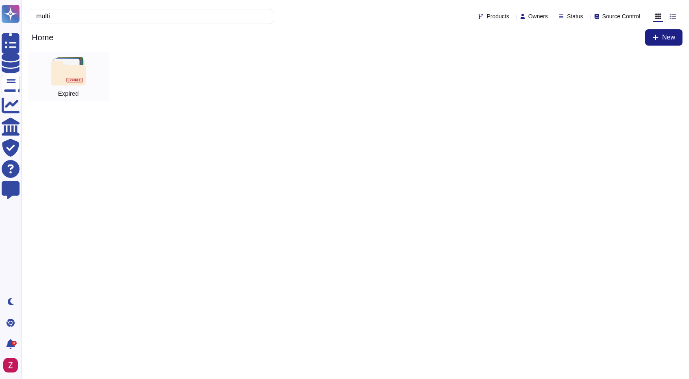
type input "multi"
click at [75, 64] on img at bounding box center [68, 71] width 35 height 28
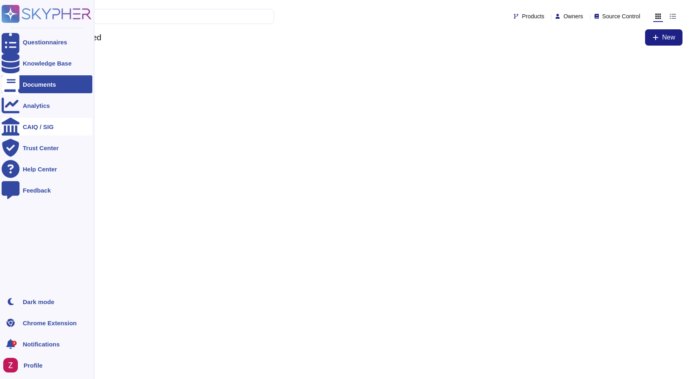
click at [33, 131] on div "CAIQ / SIG" at bounding box center [47, 127] width 91 height 18
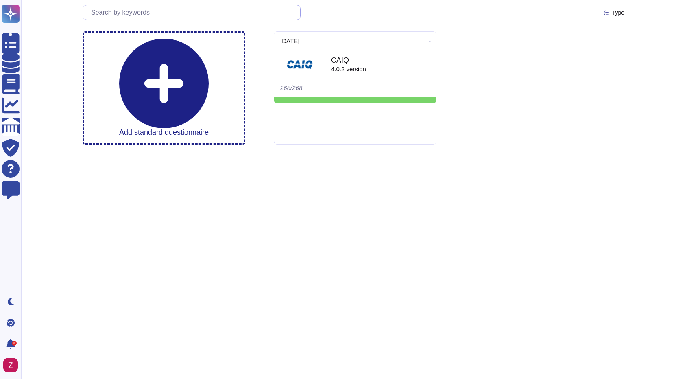
click at [188, 13] on input "text" at bounding box center [193, 12] width 213 height 14
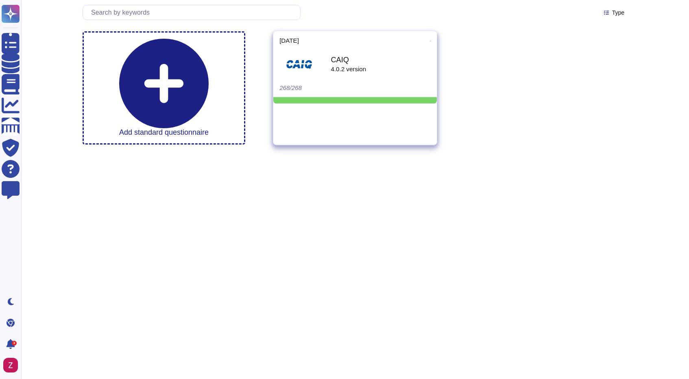
click at [355, 73] on div "CAIQ 4.0.2 version" at bounding box center [354, 64] width 151 height 41
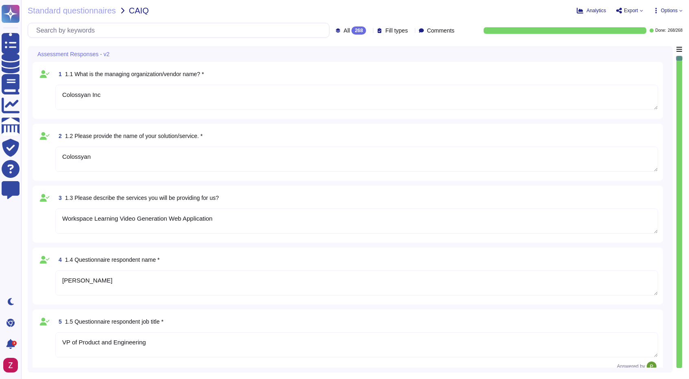
type textarea "Colossyan Inc"
type textarea "Colossyan"
type textarea "Workspace Learning Video Generation Web Application"
type textarea "[PERSON_NAME]"
type textarea "VP of Product and Engineering"
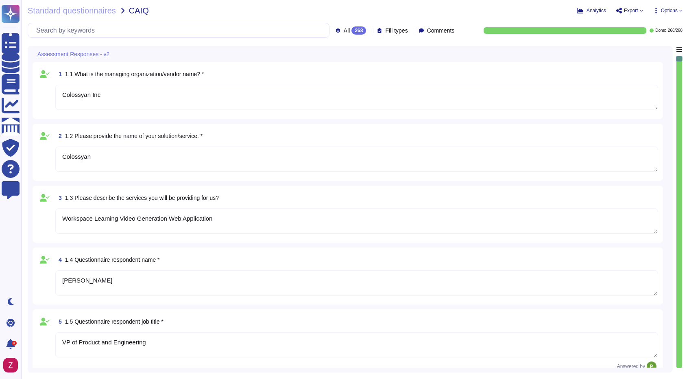
scroll to position [183, 0]
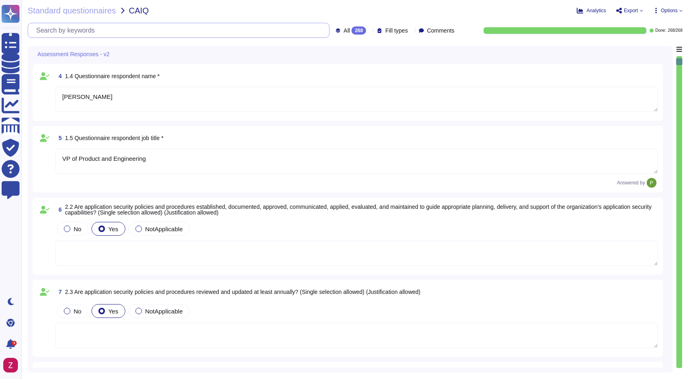
click at [140, 30] on input "text" at bounding box center [180, 30] width 297 height 14
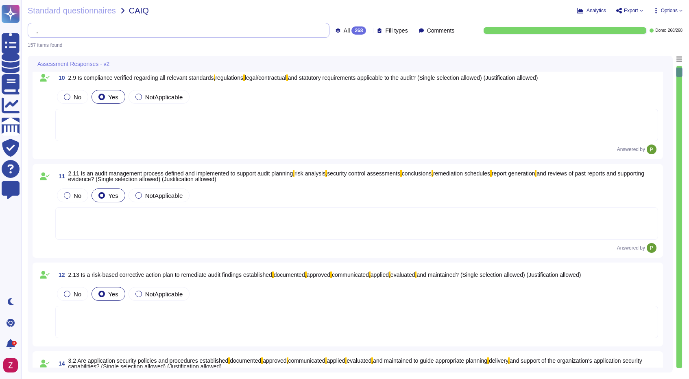
scroll to position [0, 0]
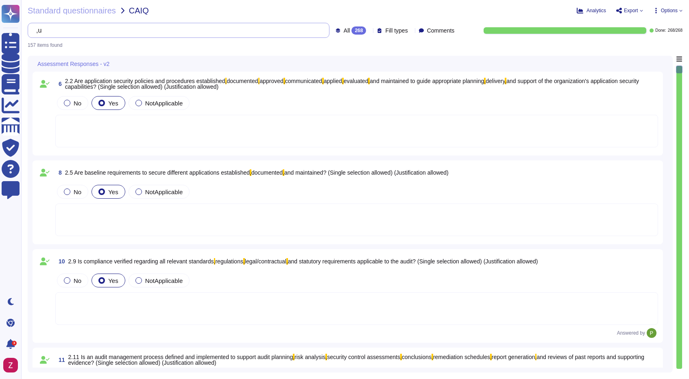
type input ","
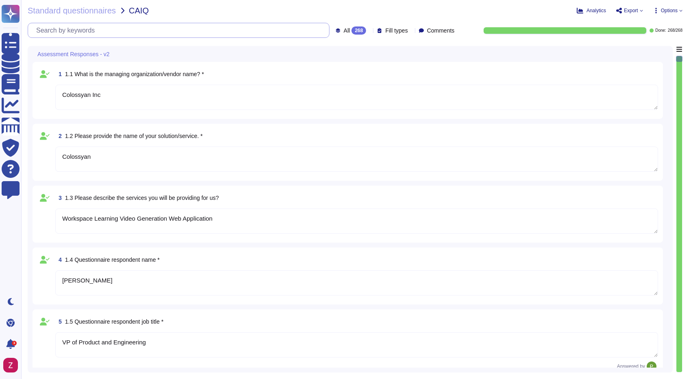
type textarea "Colossyan Inc"
type textarea "Colossyan"
type textarea "Workspace Learning Video Generation Web Application"
type textarea "[PERSON_NAME]"
type textarea "VP of Product and Engineering"
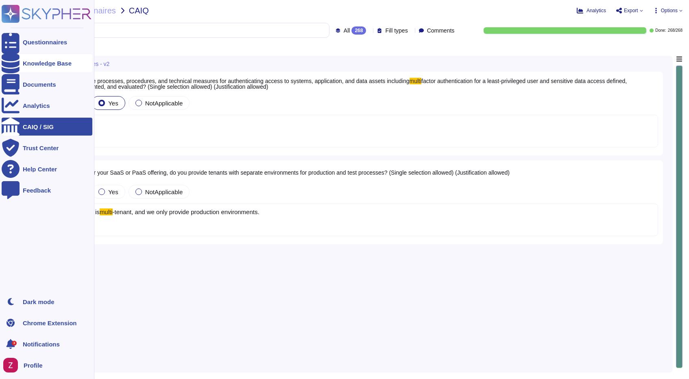
type input "multi"
click at [60, 56] on div "Knowledge Base" at bounding box center [47, 63] width 91 height 18
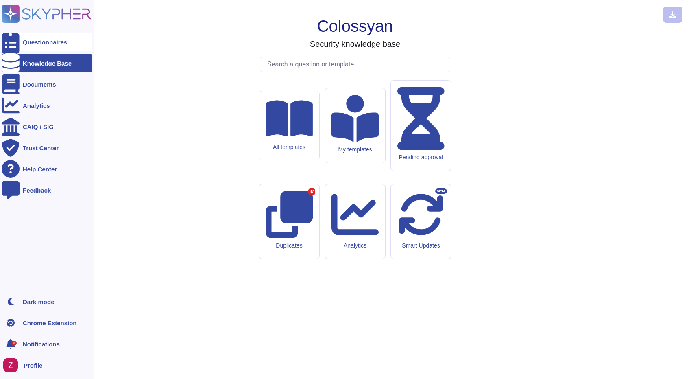
click at [29, 41] on div "Questionnaires" at bounding box center [45, 42] width 44 height 6
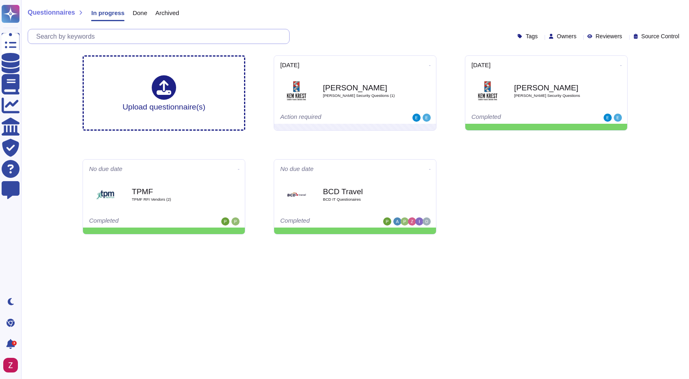
click at [85, 33] on input "text" at bounding box center [160, 36] width 257 height 14
click at [163, 10] on span "Archived" at bounding box center [167, 13] width 24 height 6
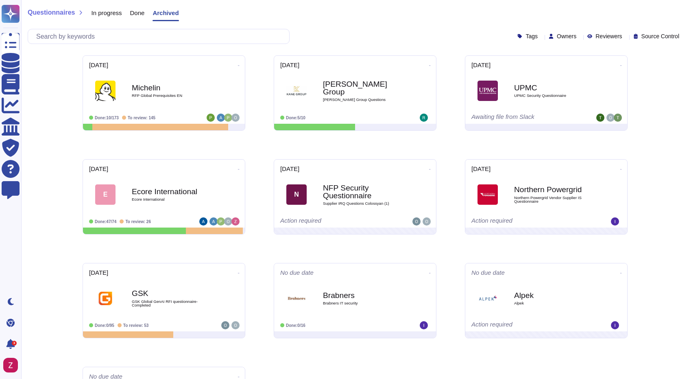
click at [137, 14] on span "Done" at bounding box center [137, 13] width 15 height 6
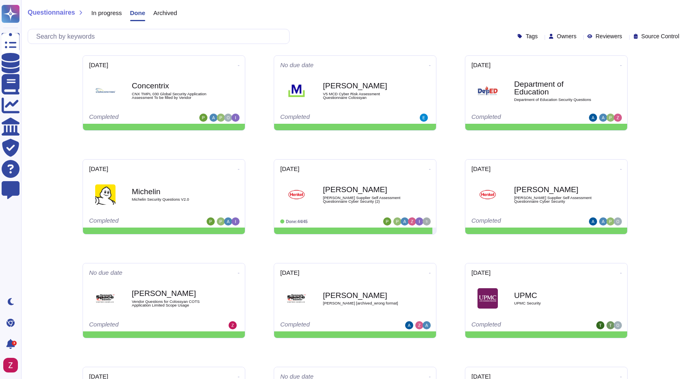
click at [350, 24] on div "Questionnaires In progress Done Archived Tags Owners Reviewers Source Control" at bounding box center [355, 24] width 668 height 49
click at [319, 33] on div "Tags Owners Reviewers Source Control" at bounding box center [355, 36] width 655 height 15
click at [211, 33] on input "text" at bounding box center [160, 36] width 257 height 14
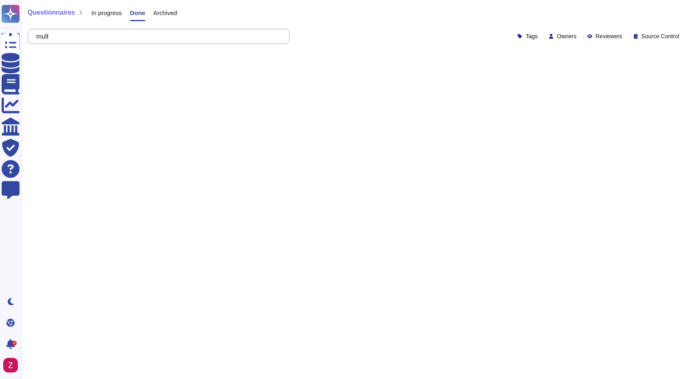
type input "multi"
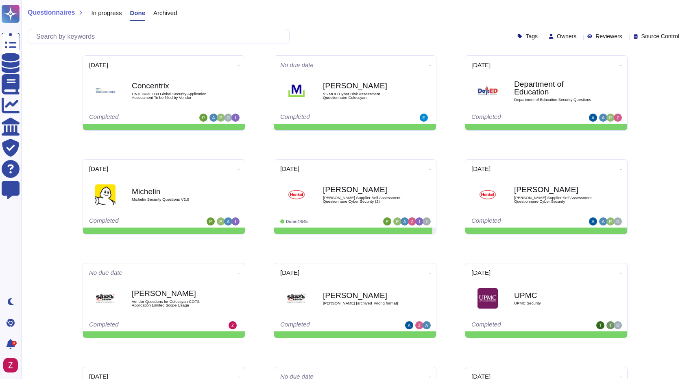
click at [327, 13] on div "Questionnaires In progress Done Archived" at bounding box center [355, 15] width 655 height 16
click at [95, 41] on input "text" at bounding box center [160, 36] width 257 height 14
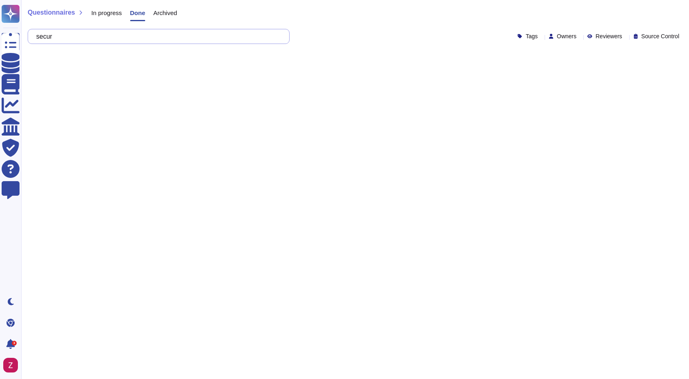
type input "secure"
type input "256"
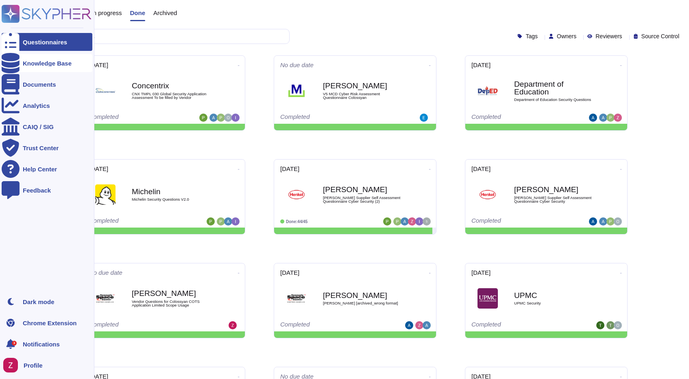
click at [41, 68] on div "Knowledge Base" at bounding box center [47, 63] width 91 height 18
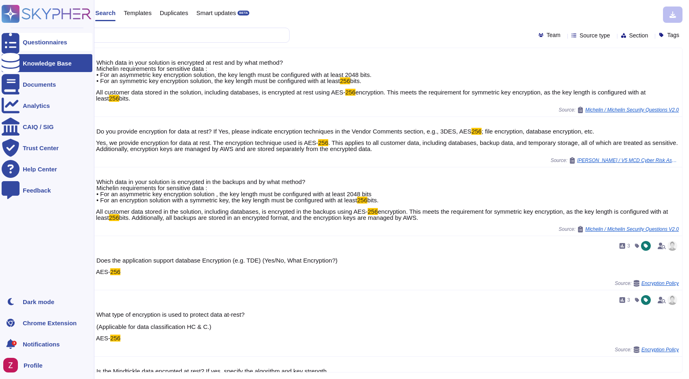
type input "256"
click at [28, 47] on div "Questionnaires" at bounding box center [47, 42] width 91 height 18
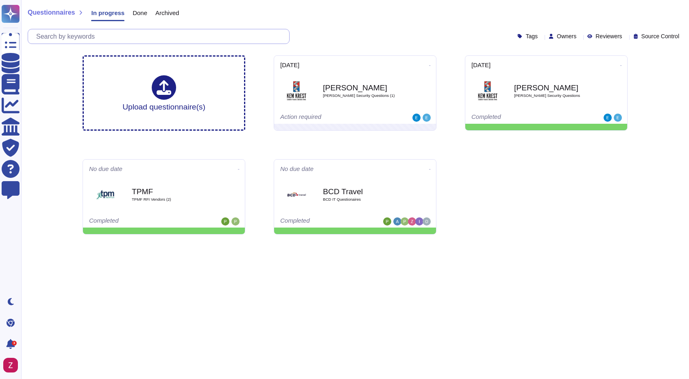
click at [83, 37] on input "text" at bounding box center [160, 36] width 257 height 14
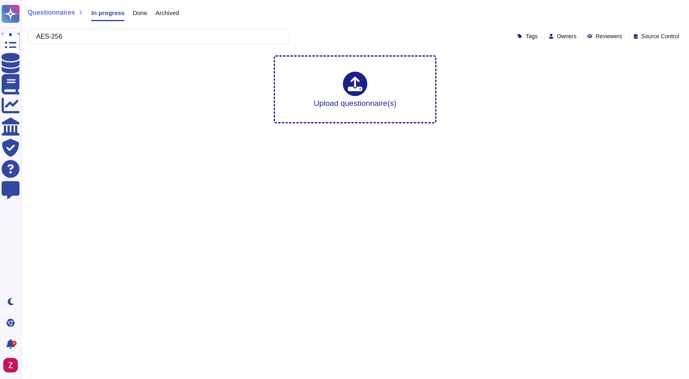
type input "AES-256"
click at [144, 16] on span "Done" at bounding box center [140, 13] width 15 height 6
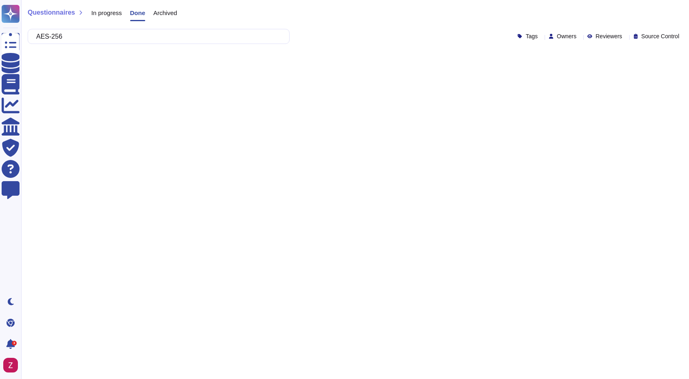
click at [169, 10] on span "Archived" at bounding box center [165, 13] width 24 height 6
click at [129, 12] on div "Done" at bounding box center [133, 15] width 23 height 16
click at [83, 40] on input "AES-256" at bounding box center [156, 36] width 249 height 14
click at [261, 19] on div "Questionnaires In progress Done Archived" at bounding box center [355, 15] width 655 height 16
click at [196, 17] on div "Questionnaires In progress Done Archived" at bounding box center [355, 15] width 655 height 16
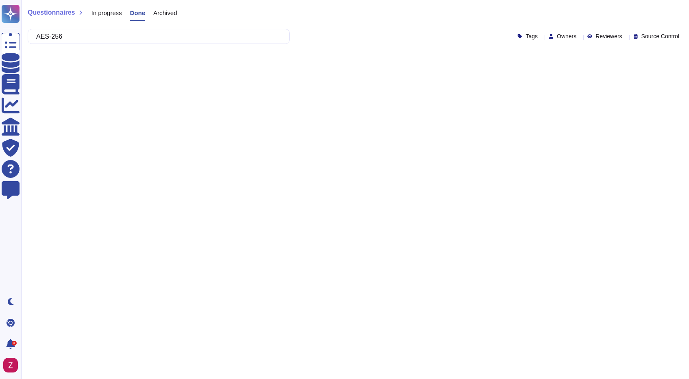
click at [164, 13] on span "Archived" at bounding box center [165, 13] width 24 height 6
click at [144, 12] on span "Done" at bounding box center [137, 13] width 15 height 6
click at [98, 12] on span "In progress" at bounding box center [106, 13] width 31 height 6
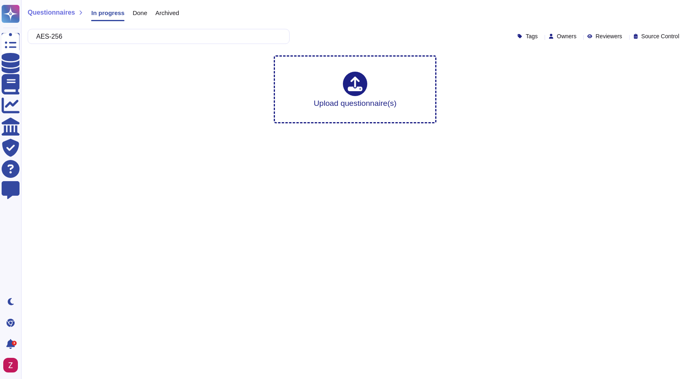
click at [166, 11] on span "Archived" at bounding box center [167, 13] width 24 height 6
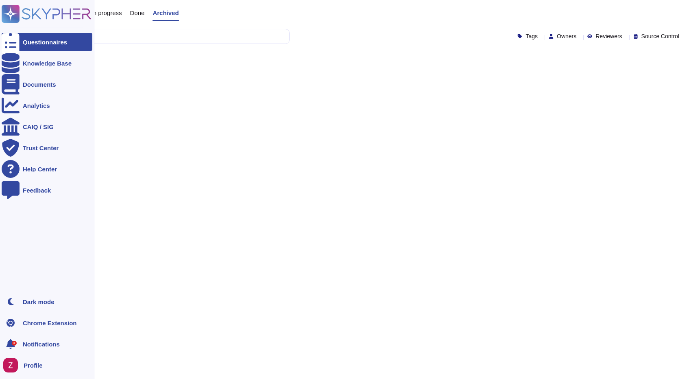
click at [24, 44] on div "Questionnaires" at bounding box center [45, 42] width 44 height 6
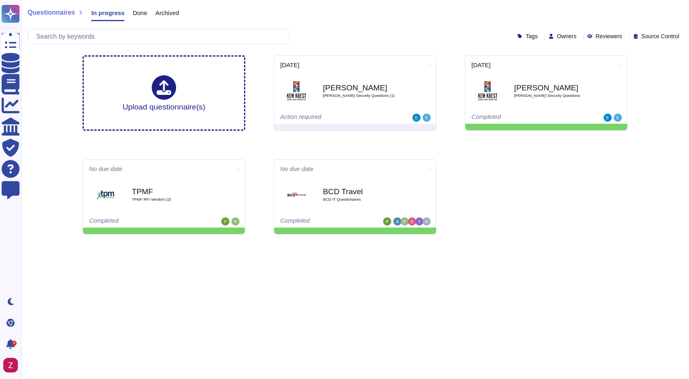
click at [654, 37] on span "Source Control" at bounding box center [660, 36] width 38 height 6
click at [632, 59] on span "Ignored in suggestion" at bounding box center [620, 55] width 58 height 7
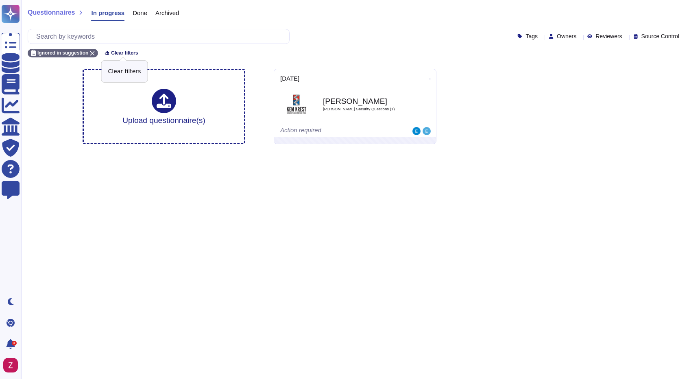
click at [116, 52] on span "Clear filters" at bounding box center [124, 52] width 27 height 5
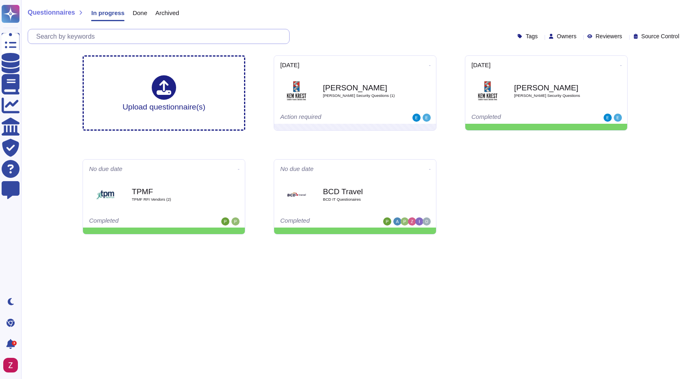
click at [112, 32] on input "text" at bounding box center [160, 36] width 257 height 14
click at [284, 16] on div "Questionnaires In progress Done Archived" at bounding box center [355, 15] width 655 height 16
click at [451, 241] on html "Questionnaires Knowledge Base Documents Analytics CAIQ / SIG Trust Center Help …" at bounding box center [344, 120] width 689 height 241
